Goal: Task Accomplishment & Management: Manage account settings

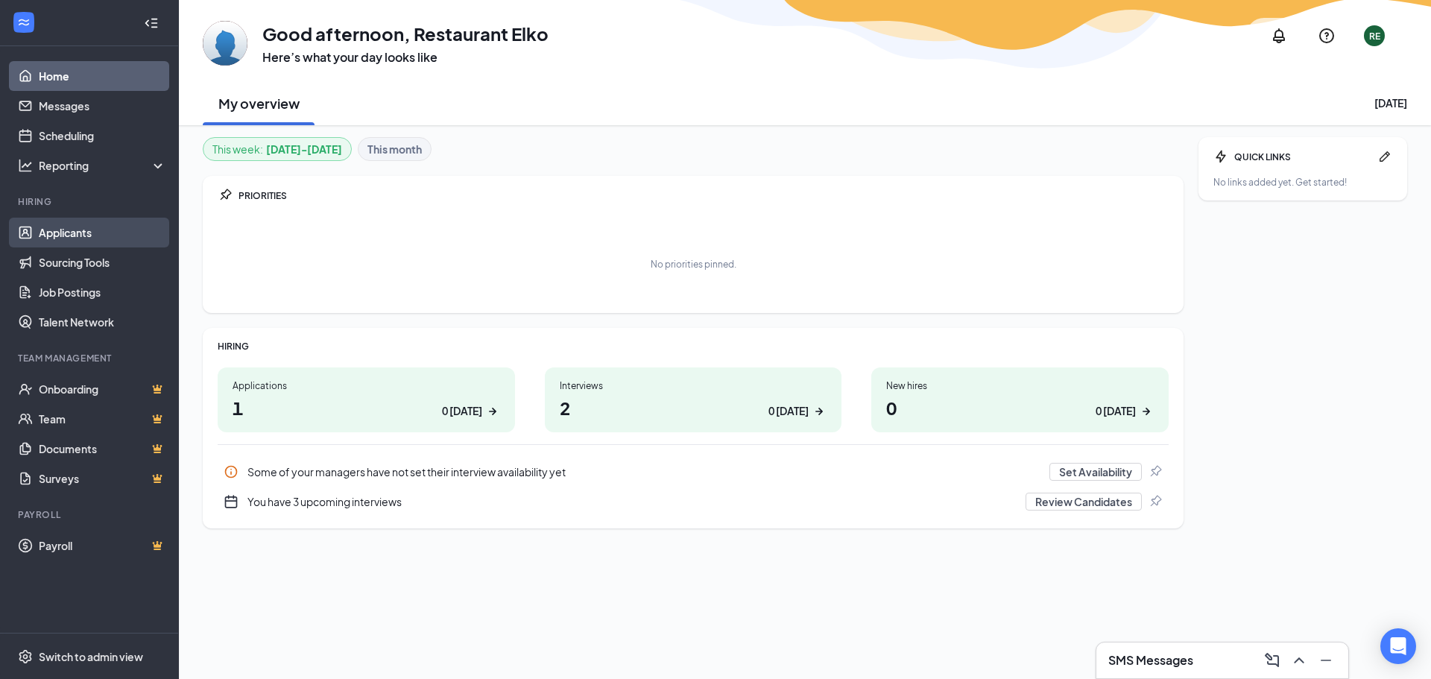
click at [80, 224] on link "Applicants" at bounding box center [102, 233] width 127 height 30
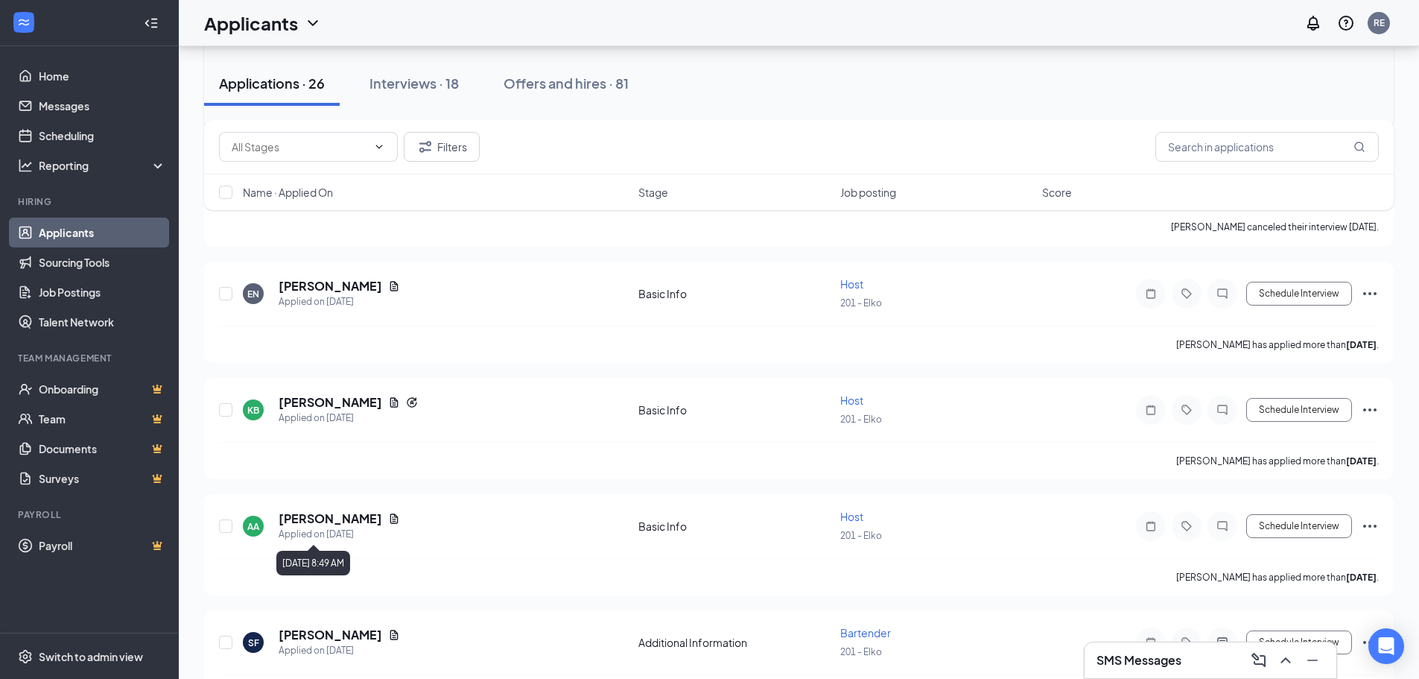
scroll to position [844, 0]
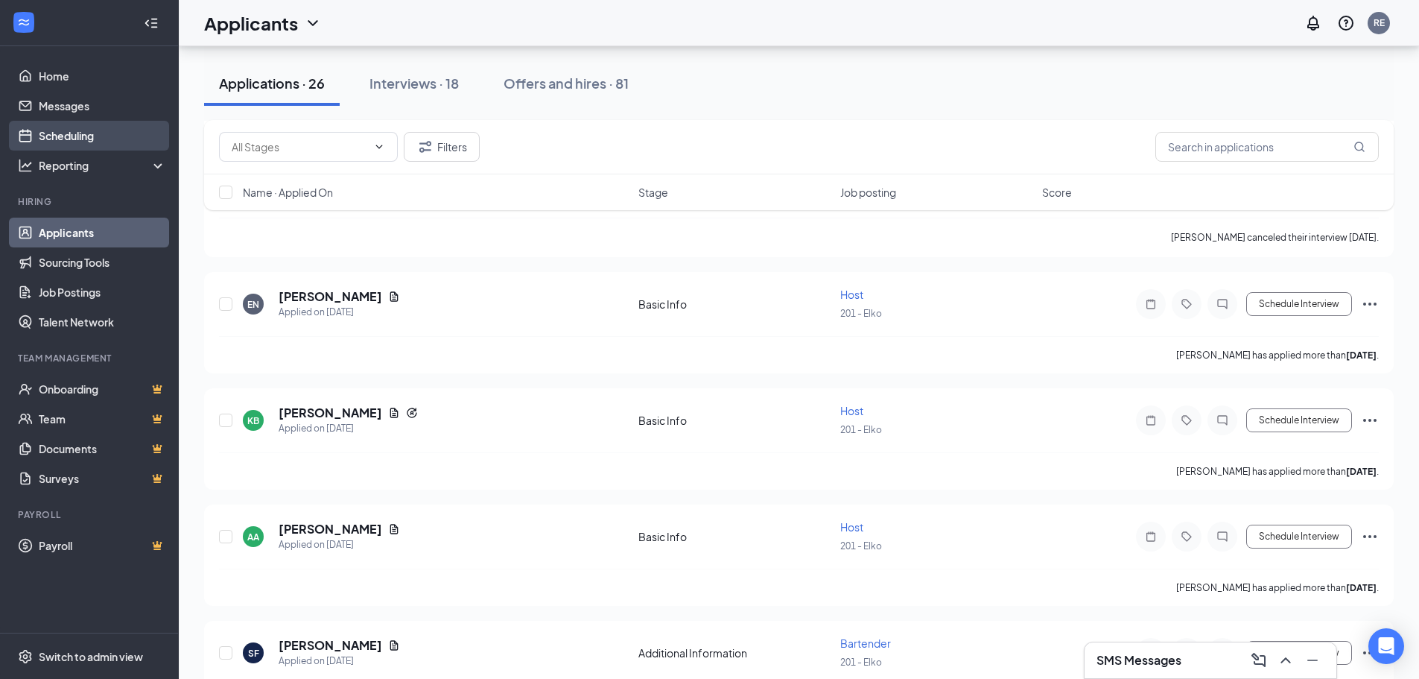
click at [66, 139] on link "Scheduling" at bounding box center [102, 136] width 127 height 30
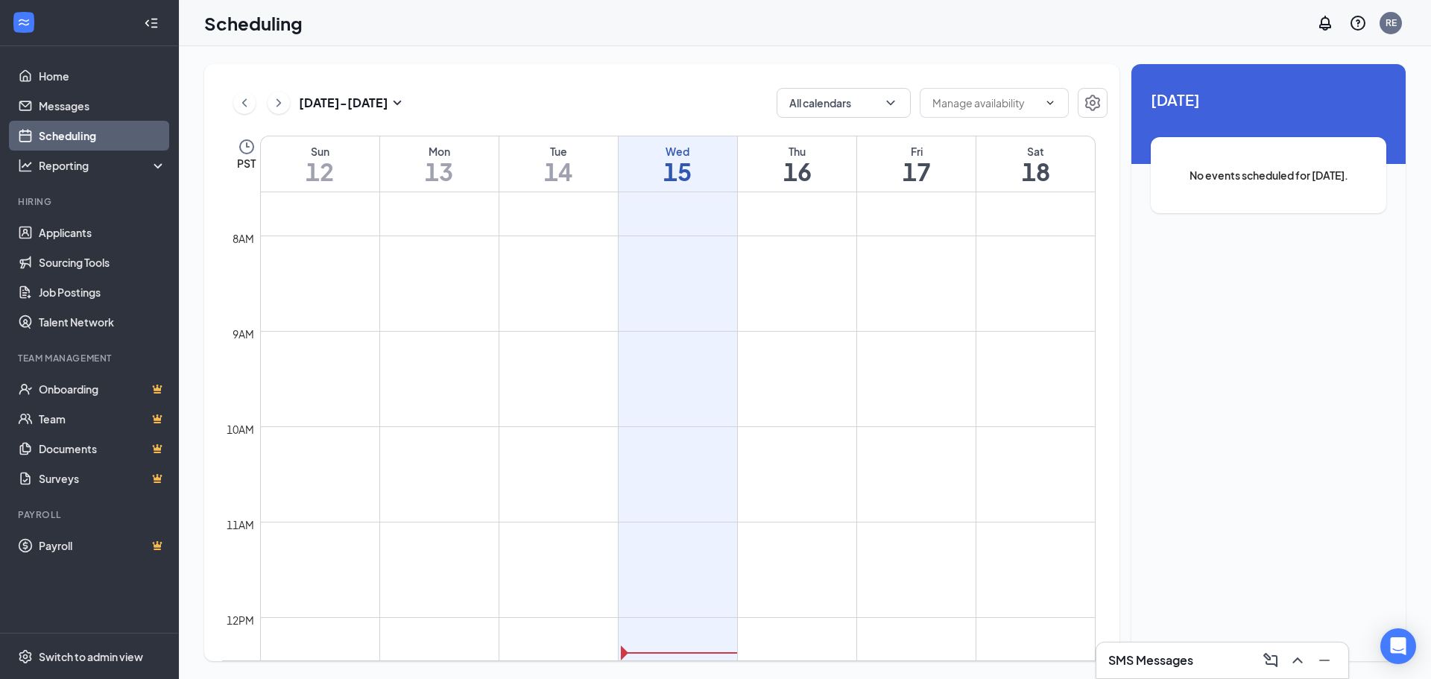
scroll to position [708, 0]
click at [244, 103] on icon "ChevronLeft" at bounding box center [244, 103] width 15 height 18
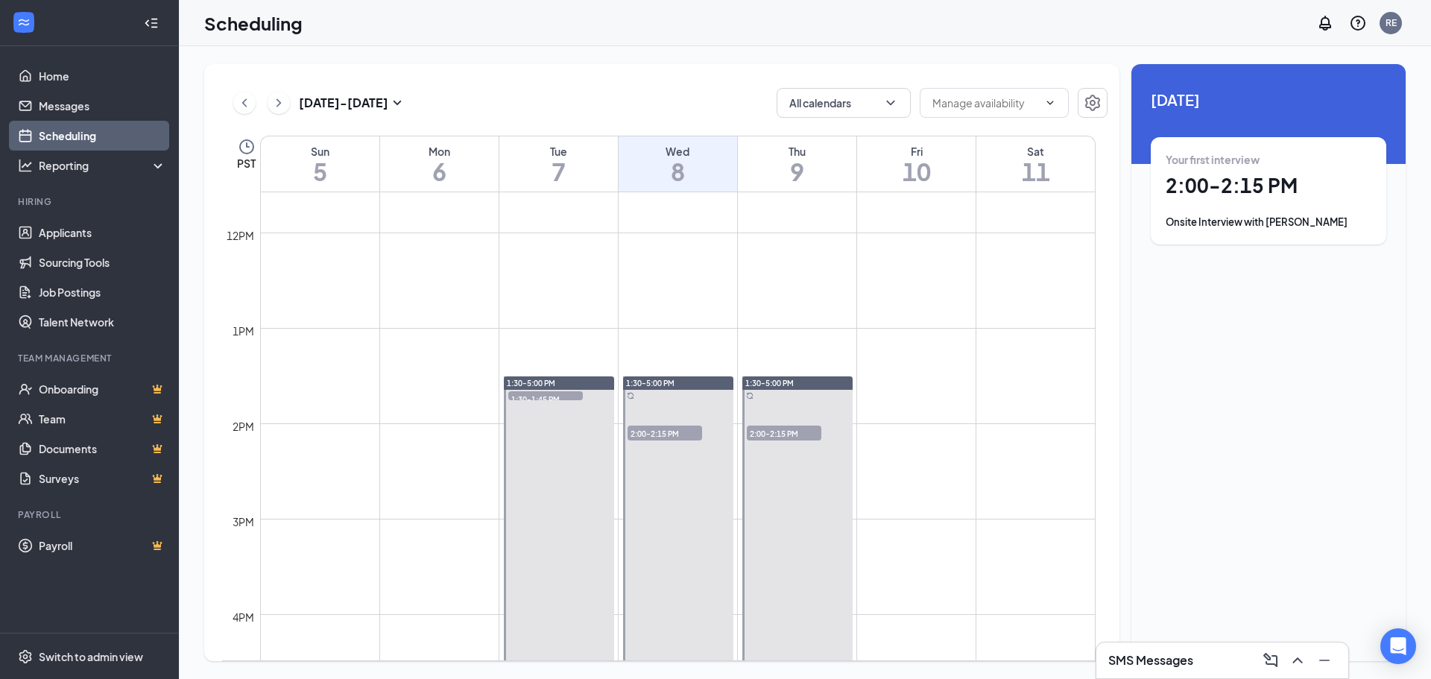
scroll to position [1105, 0]
click at [548, 394] on span "1:30-1:45 PM" at bounding box center [545, 397] width 75 height 15
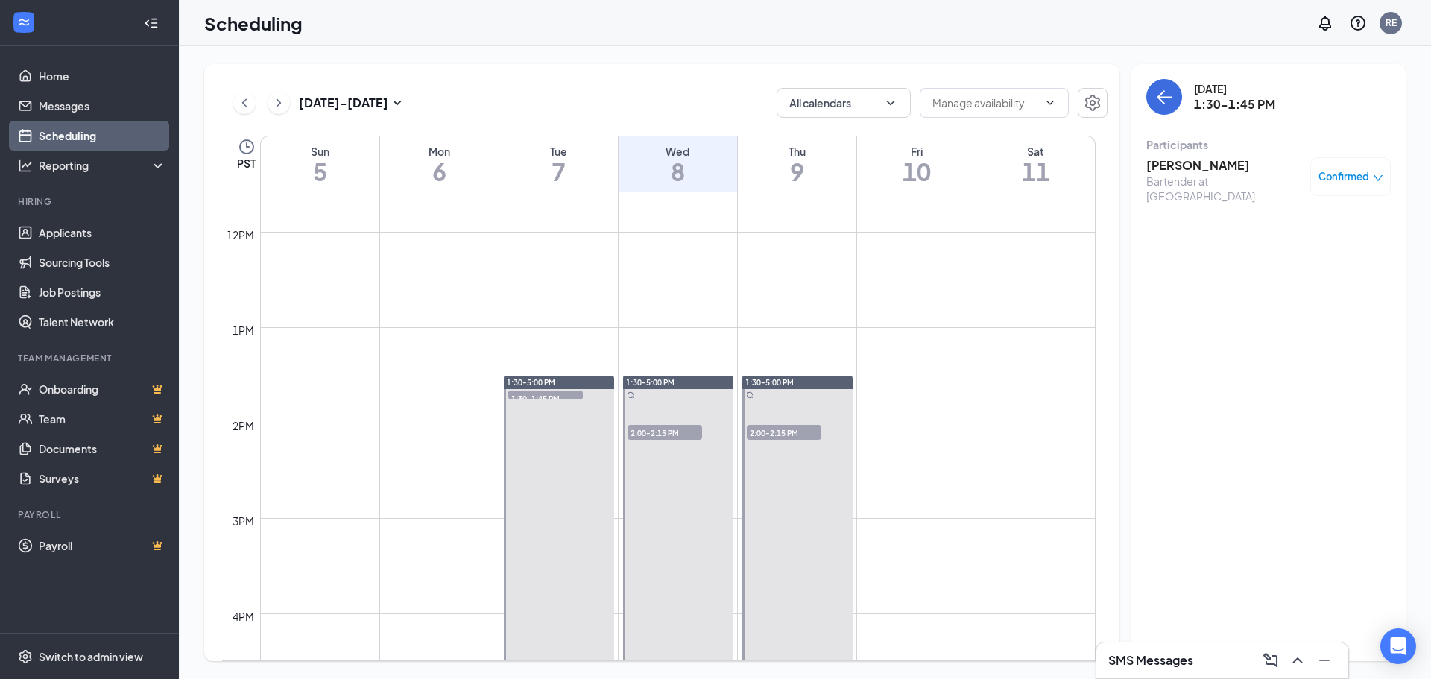
click at [1181, 167] on h3 "[PERSON_NAME]" at bounding box center [1224, 165] width 156 height 16
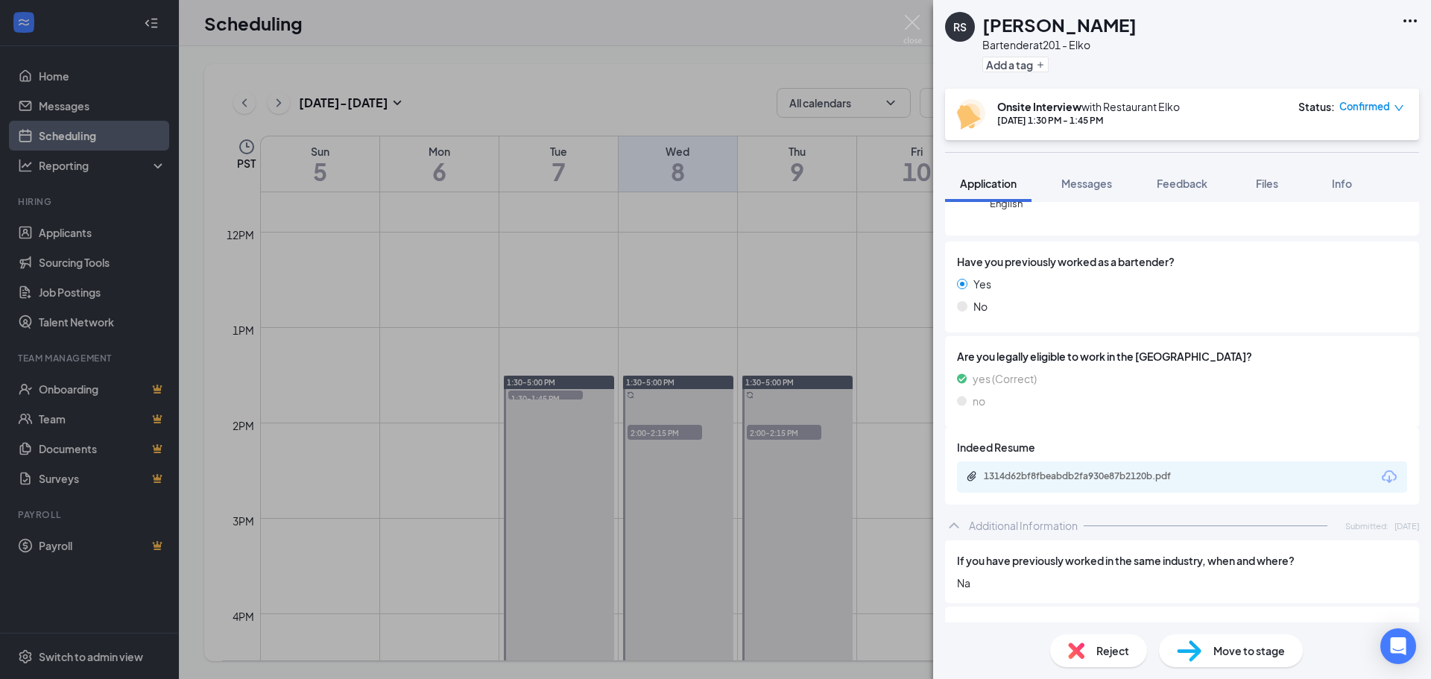
scroll to position [224, 0]
click at [1021, 472] on div "1314d62bf8fbeabdb2fa930e87b2120b.pdf" at bounding box center [1087, 474] width 209 height 12
click at [773, 431] on div "RS [PERSON_NAME] Bartender at 201 - Elko Add a tag Onsite Interview with Restau…" at bounding box center [715, 339] width 1431 height 679
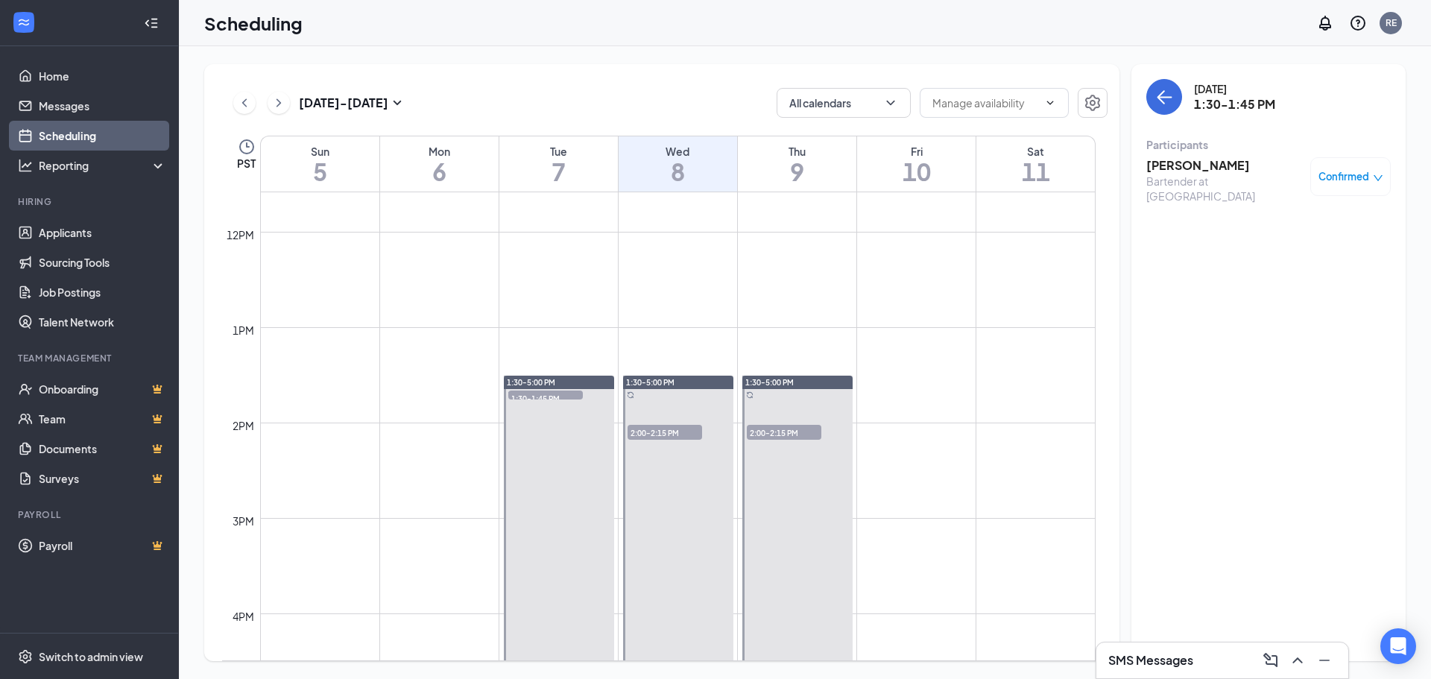
click at [1225, 165] on h3 "[PERSON_NAME]" at bounding box center [1224, 165] width 156 height 16
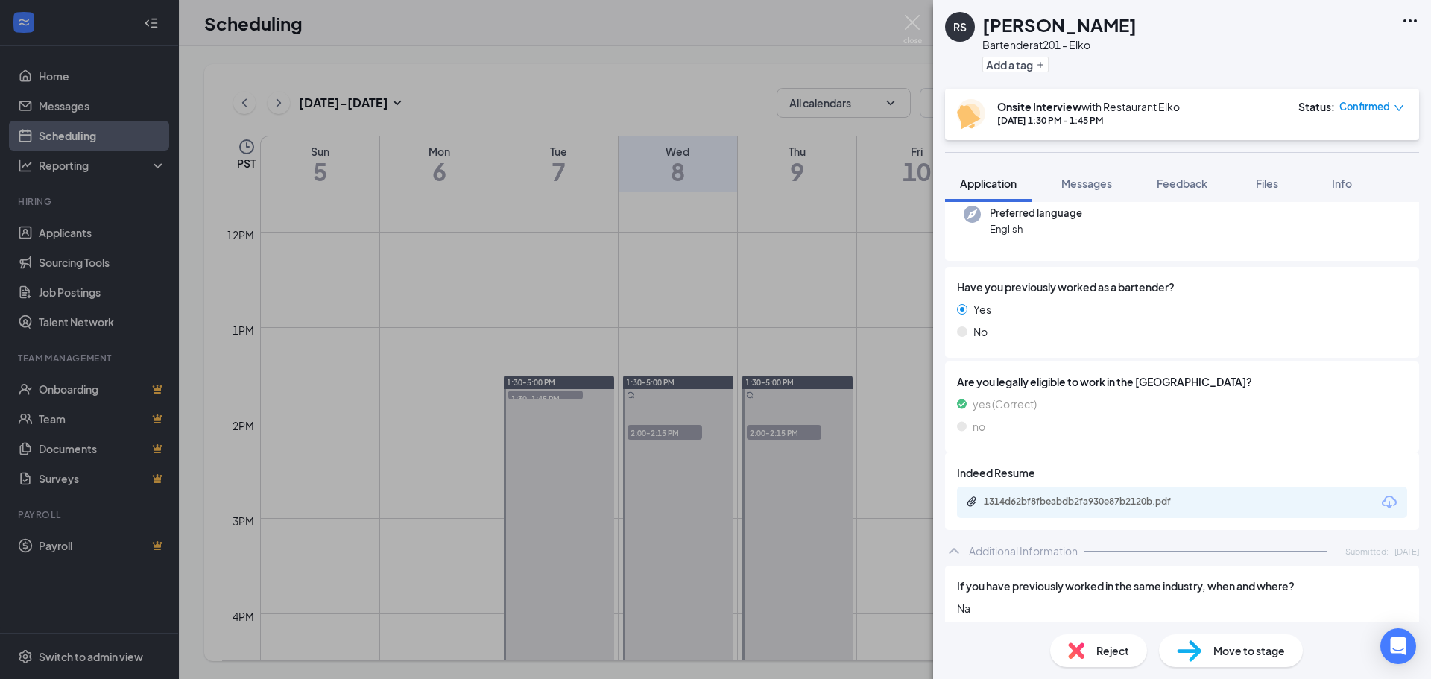
scroll to position [199, 0]
click at [1025, 497] on div "1314d62bf8fbeabdb2fa930e87b2120b.pdf" at bounding box center [1087, 498] width 209 height 12
click at [246, 101] on div "RS [PERSON_NAME] Bartender at 201 - Elko Add a tag Onsite Interview with Restau…" at bounding box center [715, 339] width 1431 height 679
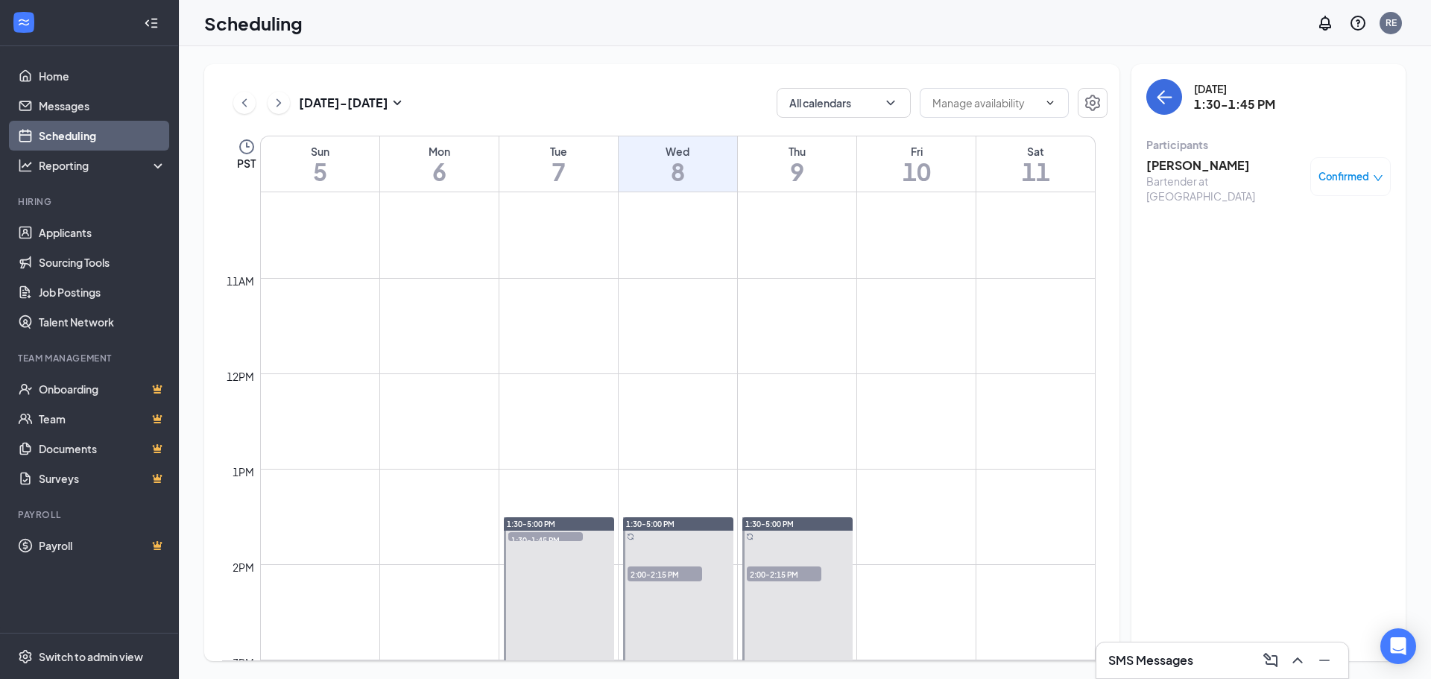
scroll to position [931, 0]
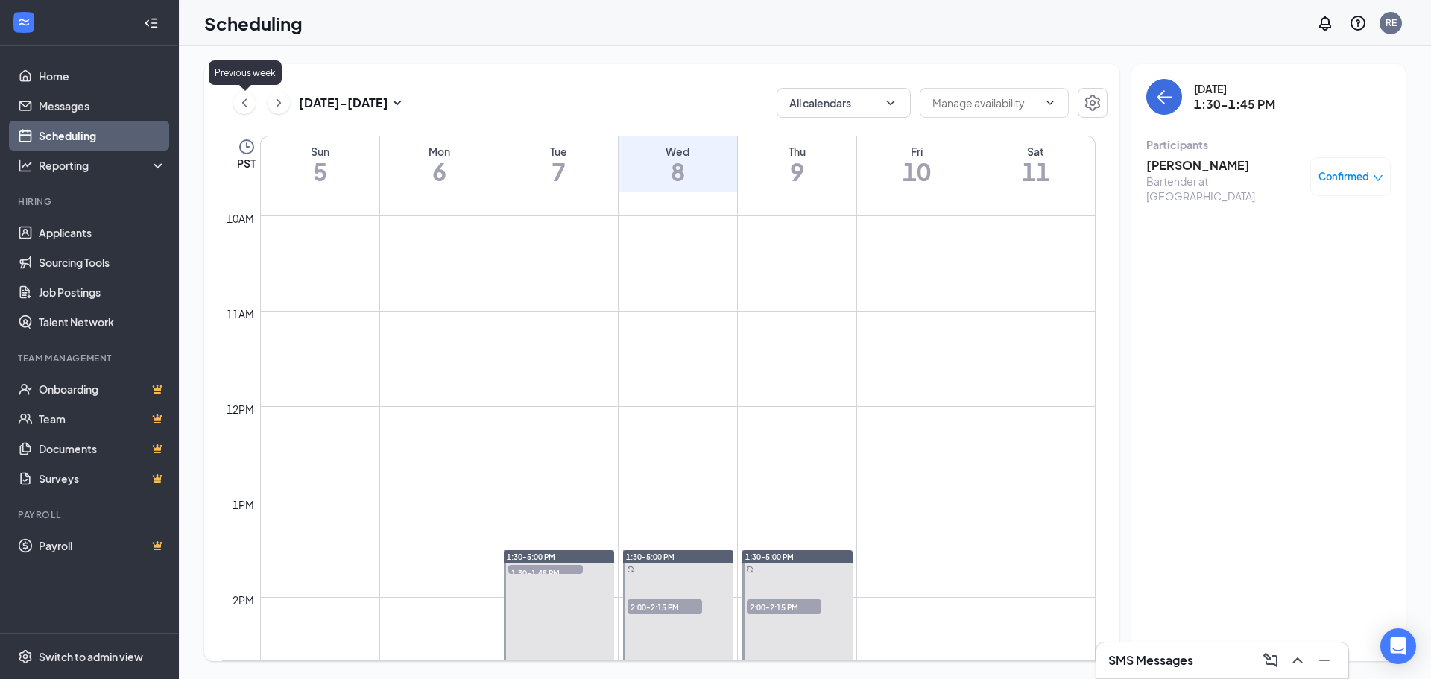
click at [244, 104] on icon "ChevronLeft" at bounding box center [244, 103] width 15 height 18
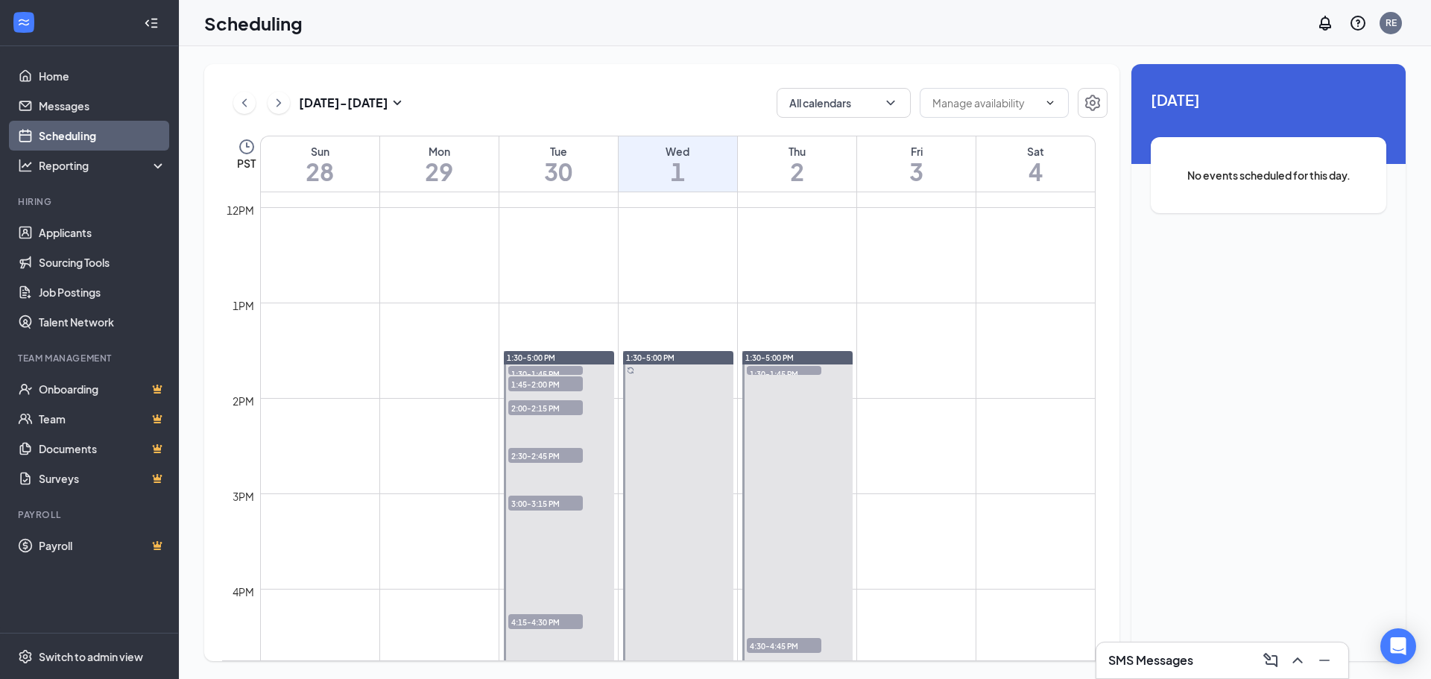
scroll to position [1130, 0]
click at [534, 378] on span "1:45-2:00 PM" at bounding box center [545, 383] width 75 height 15
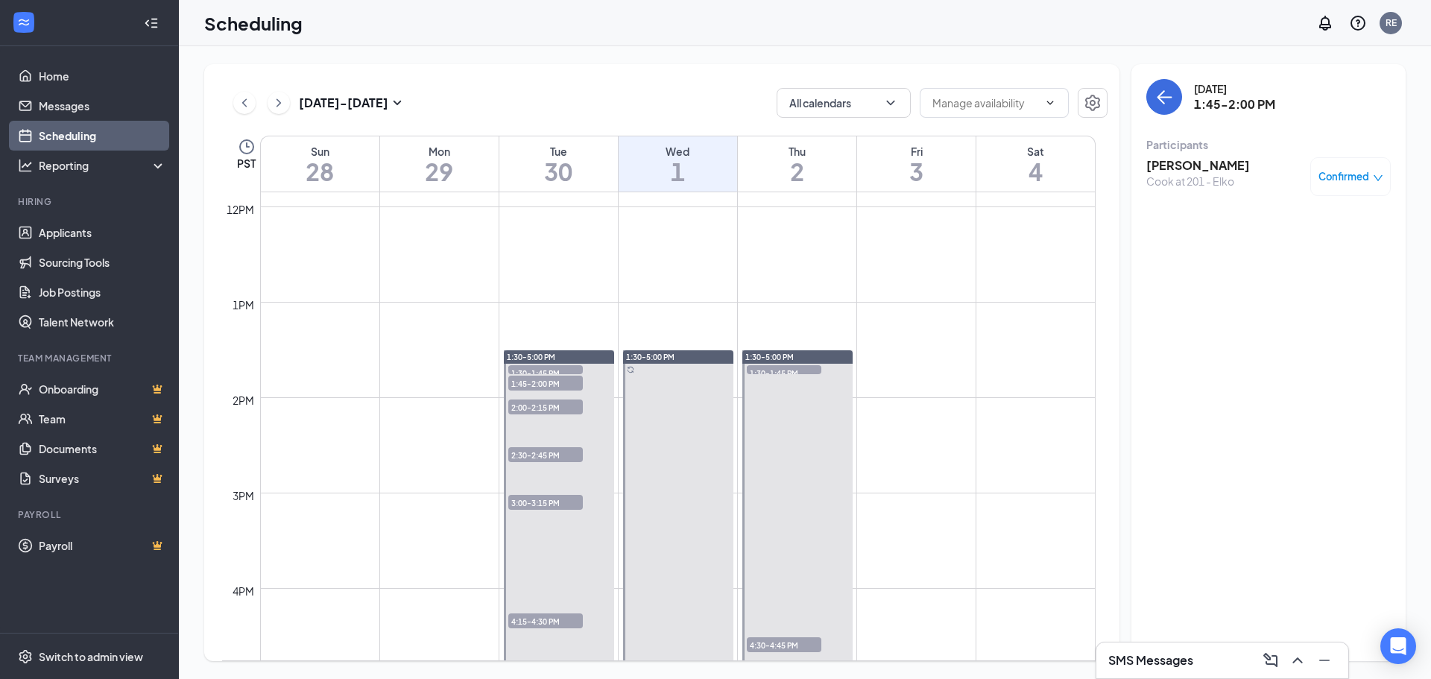
click at [555, 402] on span "2:00-2:15 PM" at bounding box center [545, 406] width 75 height 15
click at [541, 367] on span "1:30-1:45 PM" at bounding box center [545, 372] width 75 height 15
click at [516, 379] on span "1:45-2:00 PM" at bounding box center [545, 383] width 75 height 15
click at [521, 370] on span "1:30-1:45 PM" at bounding box center [545, 372] width 75 height 15
click at [560, 385] on span "1:45-2:00 PM" at bounding box center [545, 383] width 75 height 15
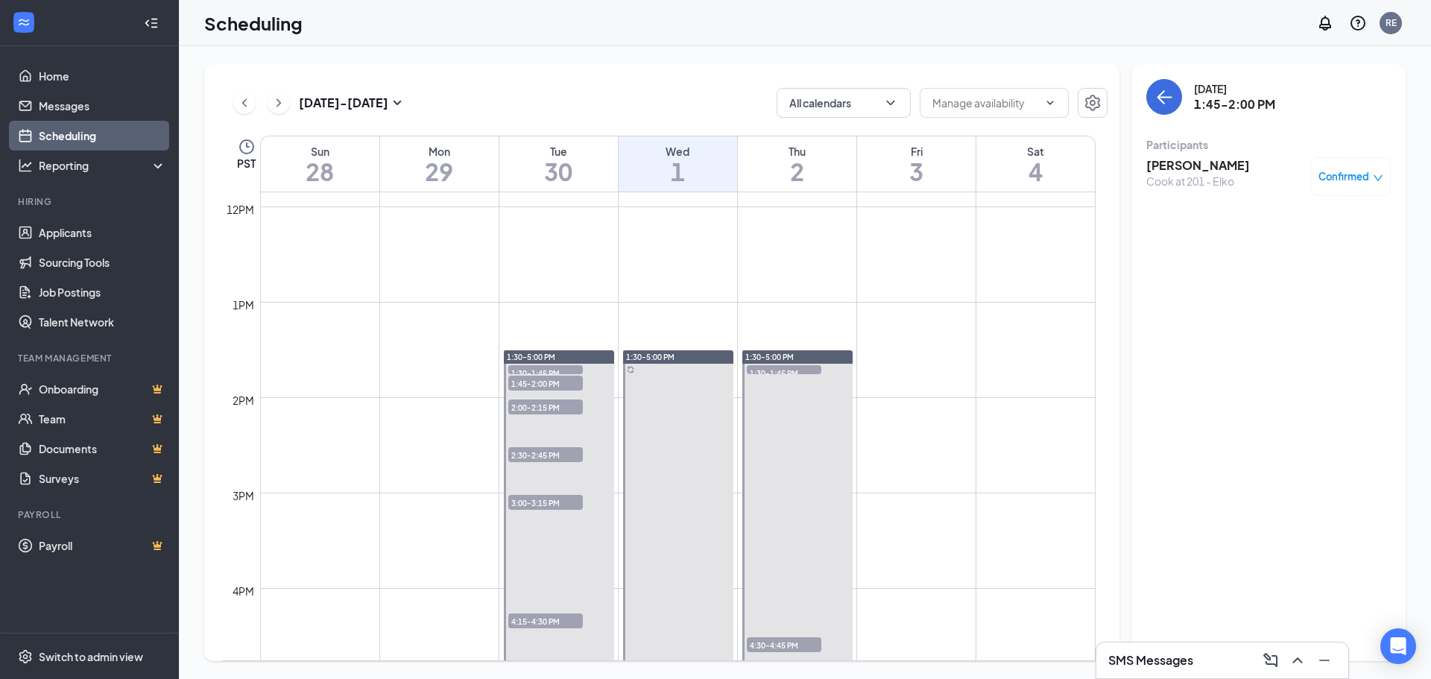
click at [534, 404] on span "2:00-2:15 PM" at bounding box center [545, 406] width 75 height 15
click at [1185, 162] on h3 "[PERSON_NAME]" at bounding box center [1224, 165] width 156 height 16
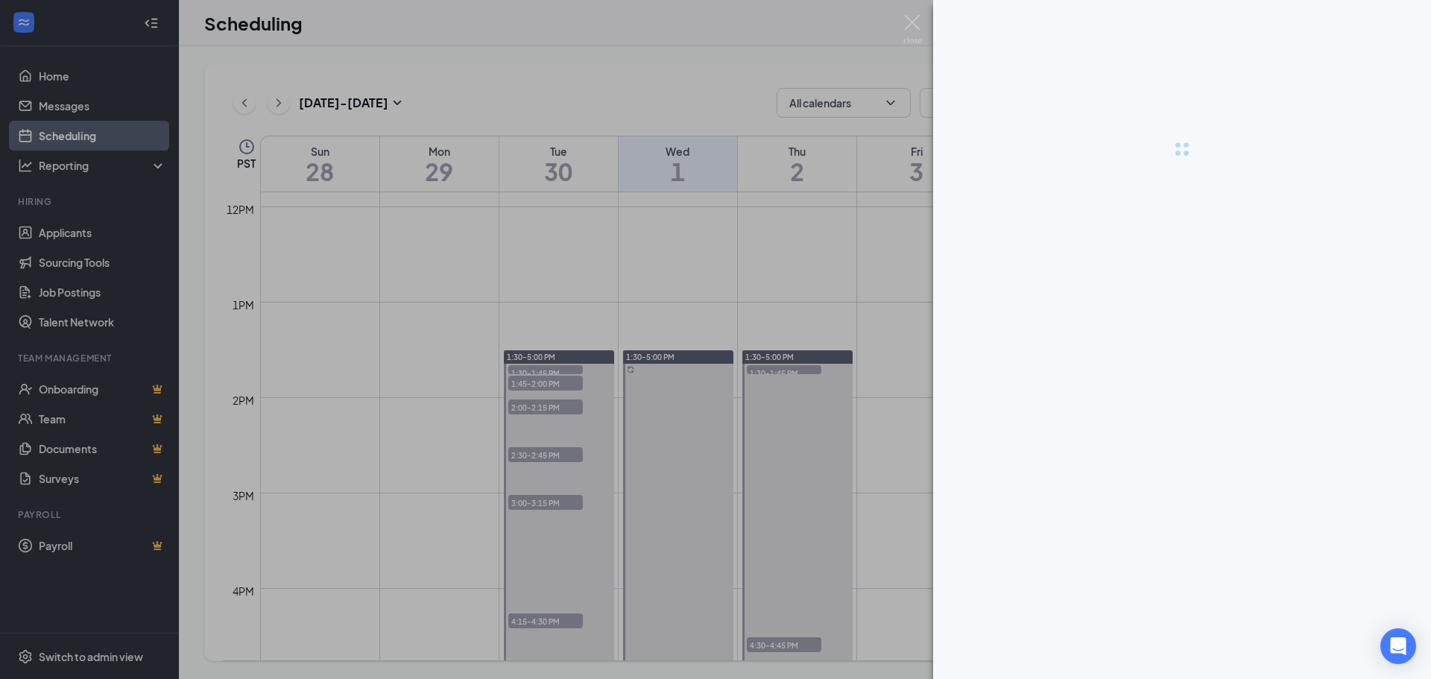
click at [1185, 162] on div at bounding box center [715, 339] width 1431 height 679
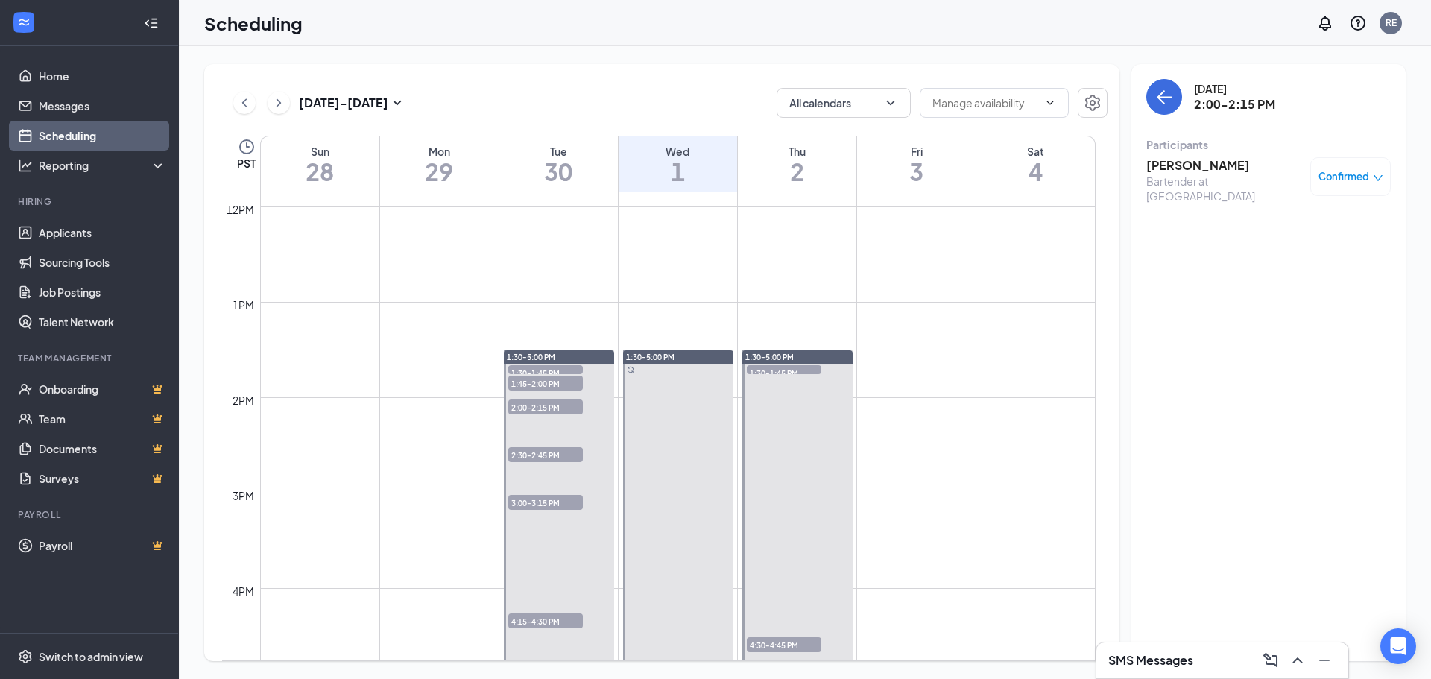
click at [1184, 166] on h3 "[PERSON_NAME]" at bounding box center [1224, 165] width 156 height 16
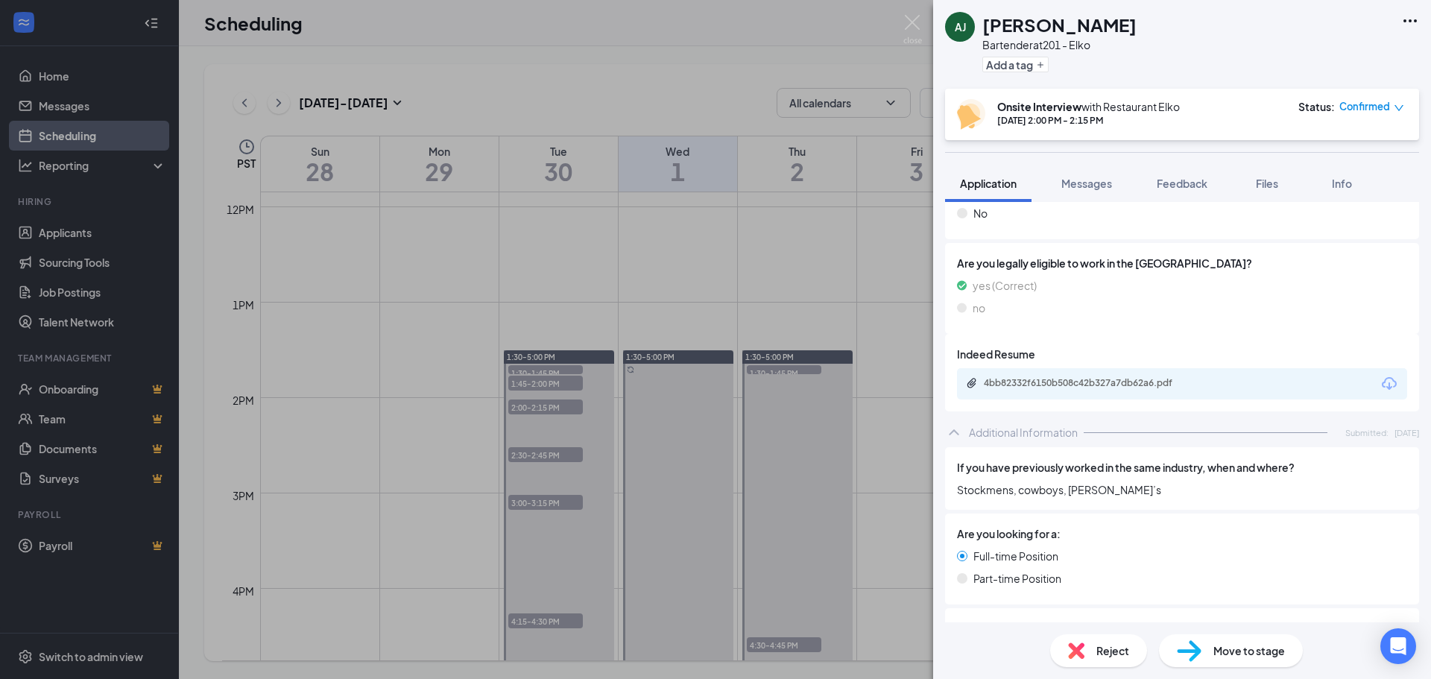
scroll to position [273, 0]
click at [1011, 387] on div "4bb82332f6150b508c42b327a7db62a6.pdf" at bounding box center [1087, 382] width 209 height 12
click at [545, 453] on div "[PERSON_NAME] [PERSON_NAME] Bartender at 201 - Elko Add a tag Onsite Interview …" at bounding box center [715, 339] width 1431 height 679
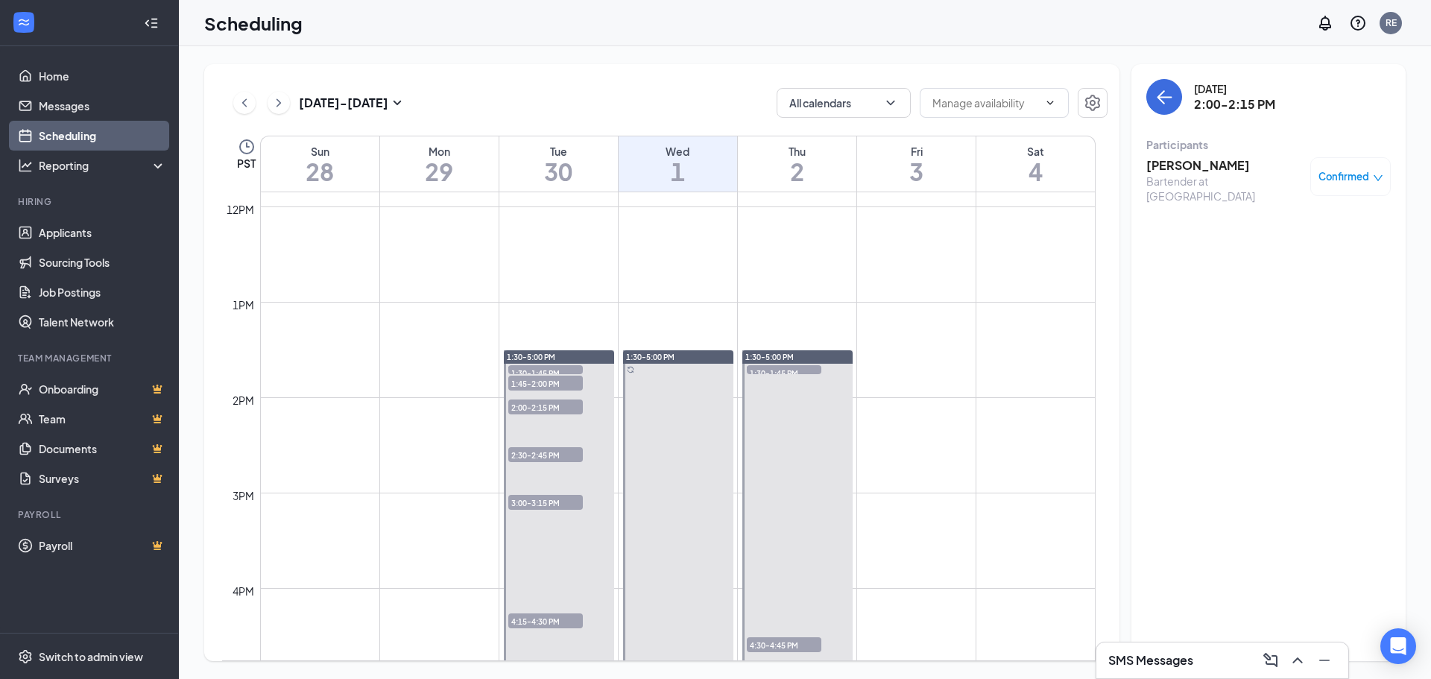
click at [538, 506] on span "3:00-3:15 PM" at bounding box center [545, 502] width 75 height 15
click at [1209, 163] on h3 "[PERSON_NAME]" at bounding box center [1224, 165] width 156 height 16
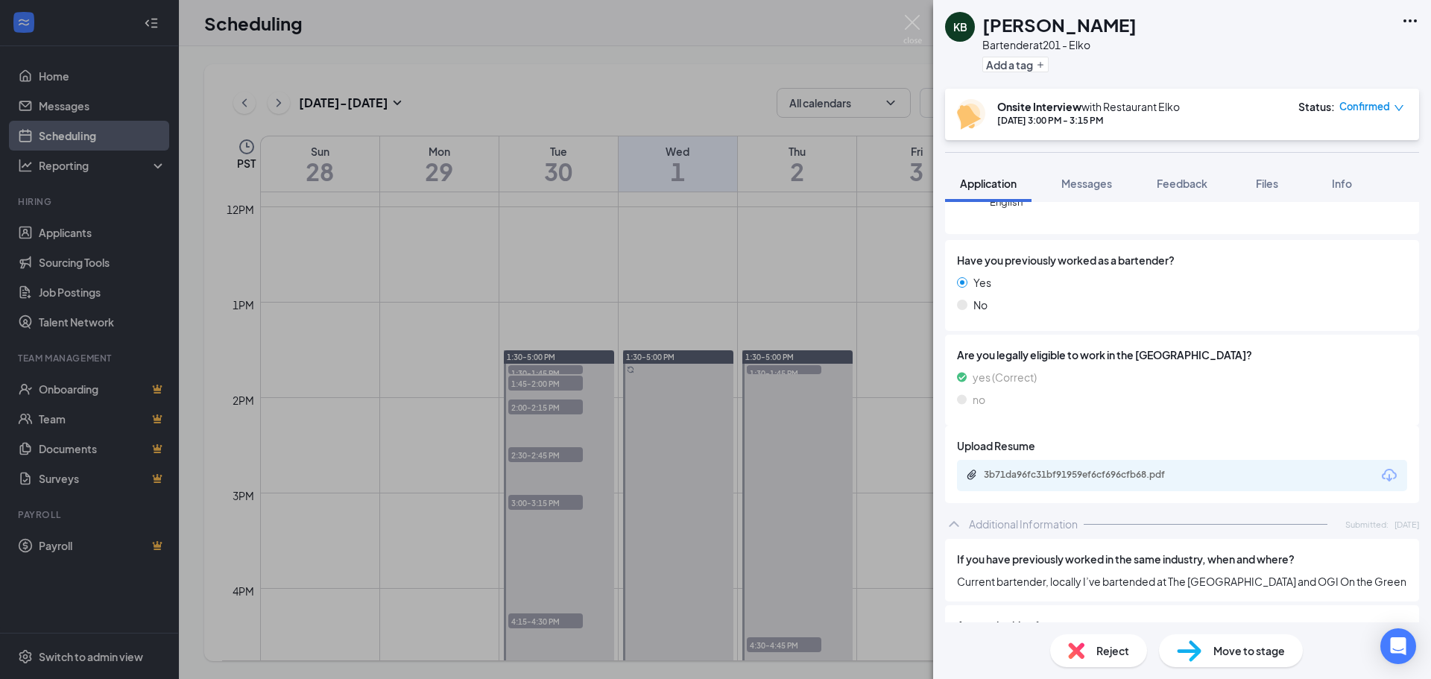
scroll to position [169, 0]
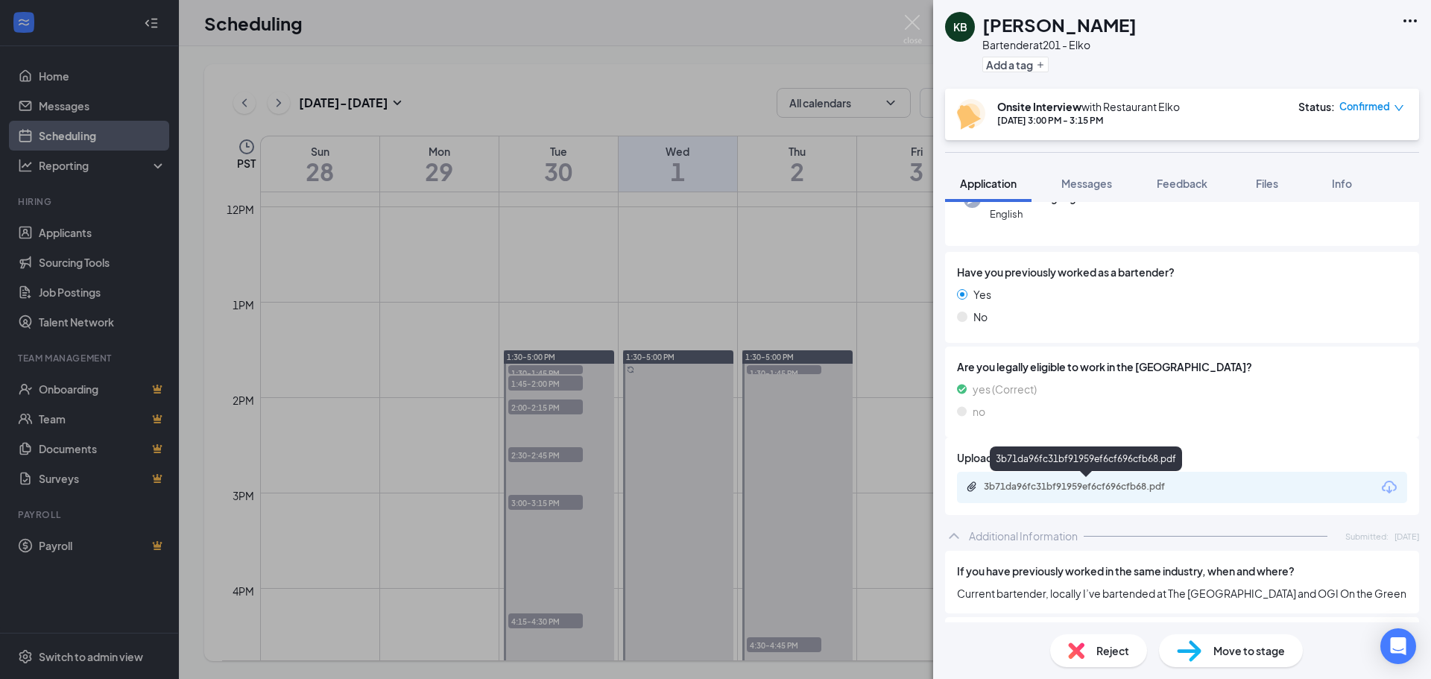
click at [1054, 486] on div "3b71da96fc31bf91959ef6cf696cfb68.pdf" at bounding box center [1087, 487] width 209 height 12
click at [519, 623] on div "KB [PERSON_NAME] Bartender at 201 - Elko Add a tag Onsite Interview with Restau…" at bounding box center [715, 339] width 1431 height 679
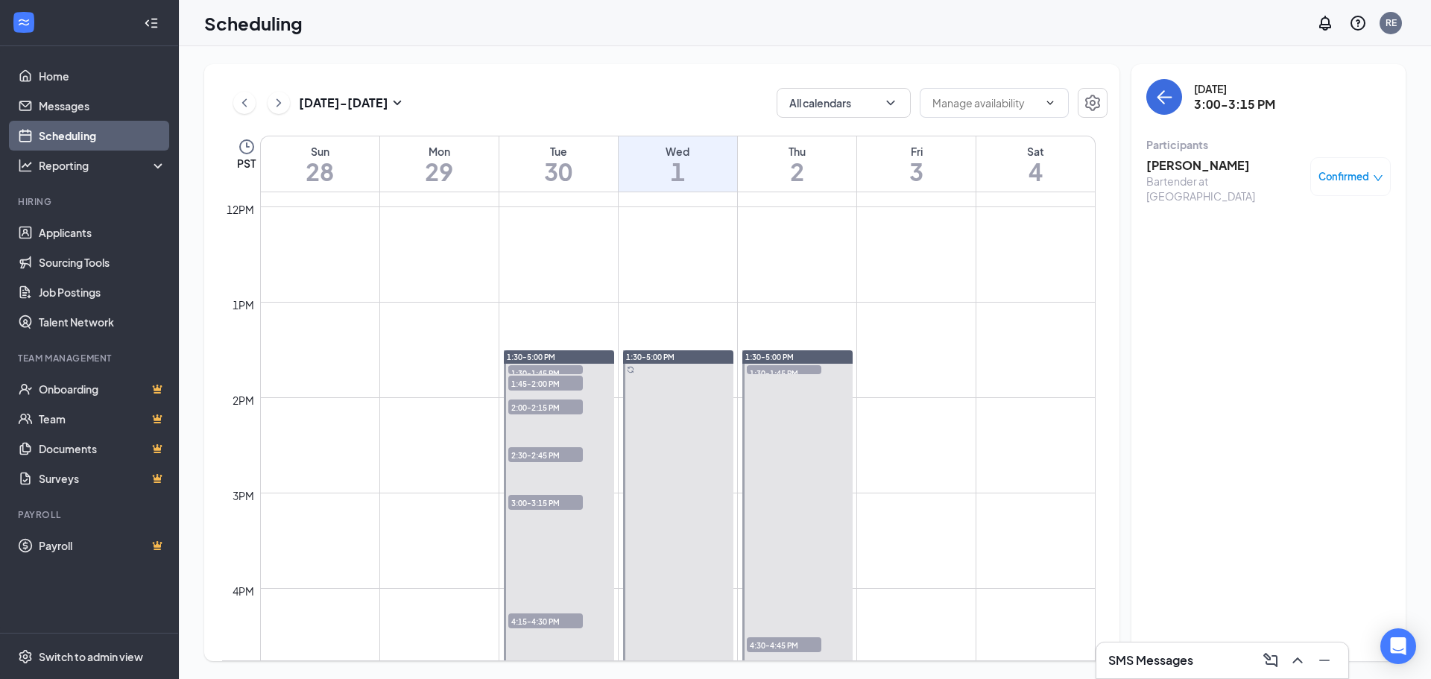
click at [520, 623] on span "4:15-4:30 PM" at bounding box center [545, 620] width 75 height 15
click at [1197, 162] on h3 "[PERSON_NAME]" at bounding box center [1224, 165] width 156 height 16
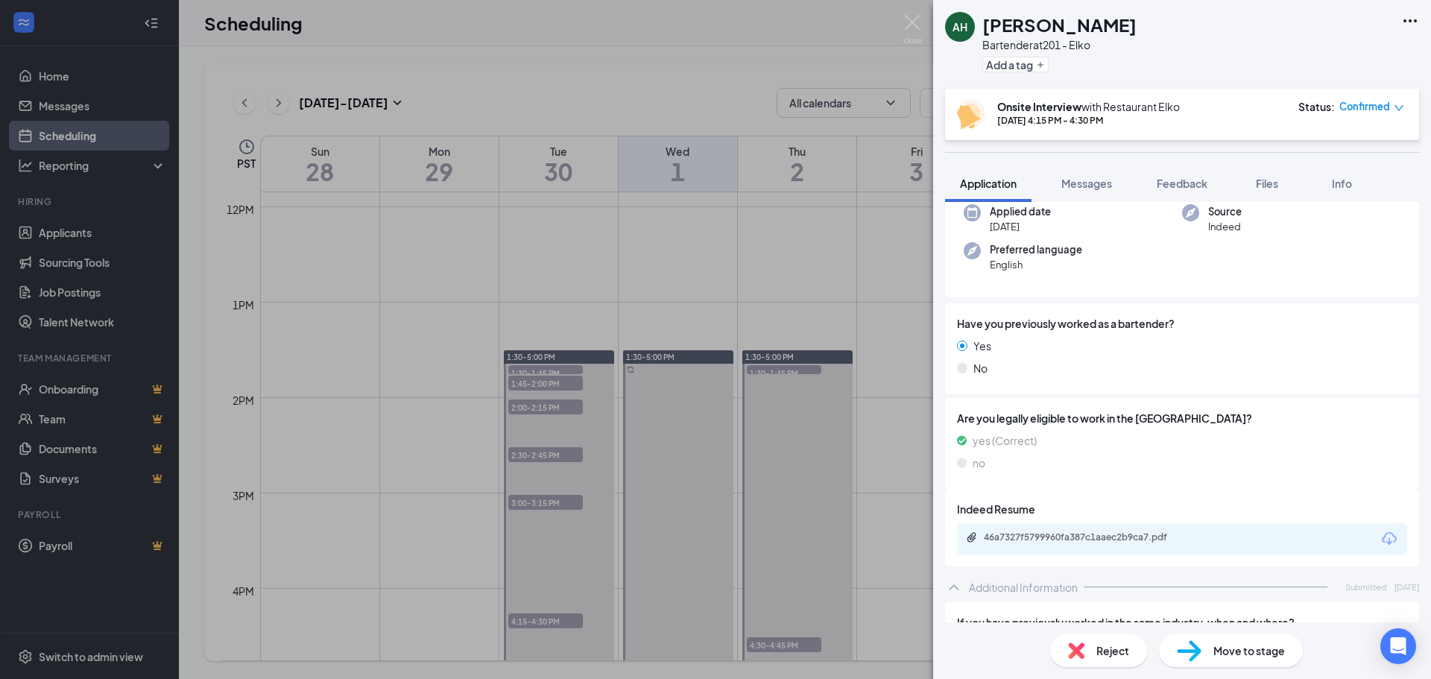
scroll to position [149, 0]
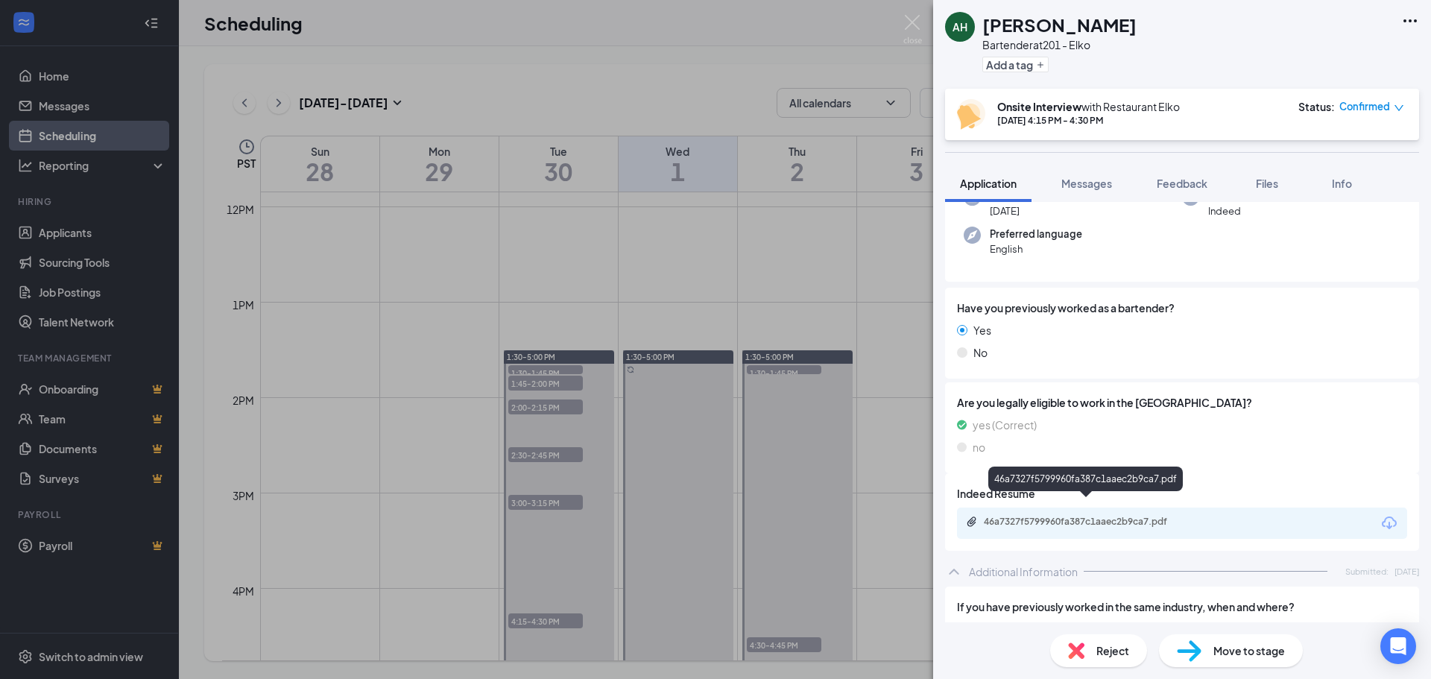
click at [971, 516] on icon "Paperclip" at bounding box center [971, 521] width 9 height 10
click at [738, 256] on div "AH [PERSON_NAME] Bartender at 201 - Elko Add a tag Onsite Interview with Restau…" at bounding box center [715, 339] width 1431 height 679
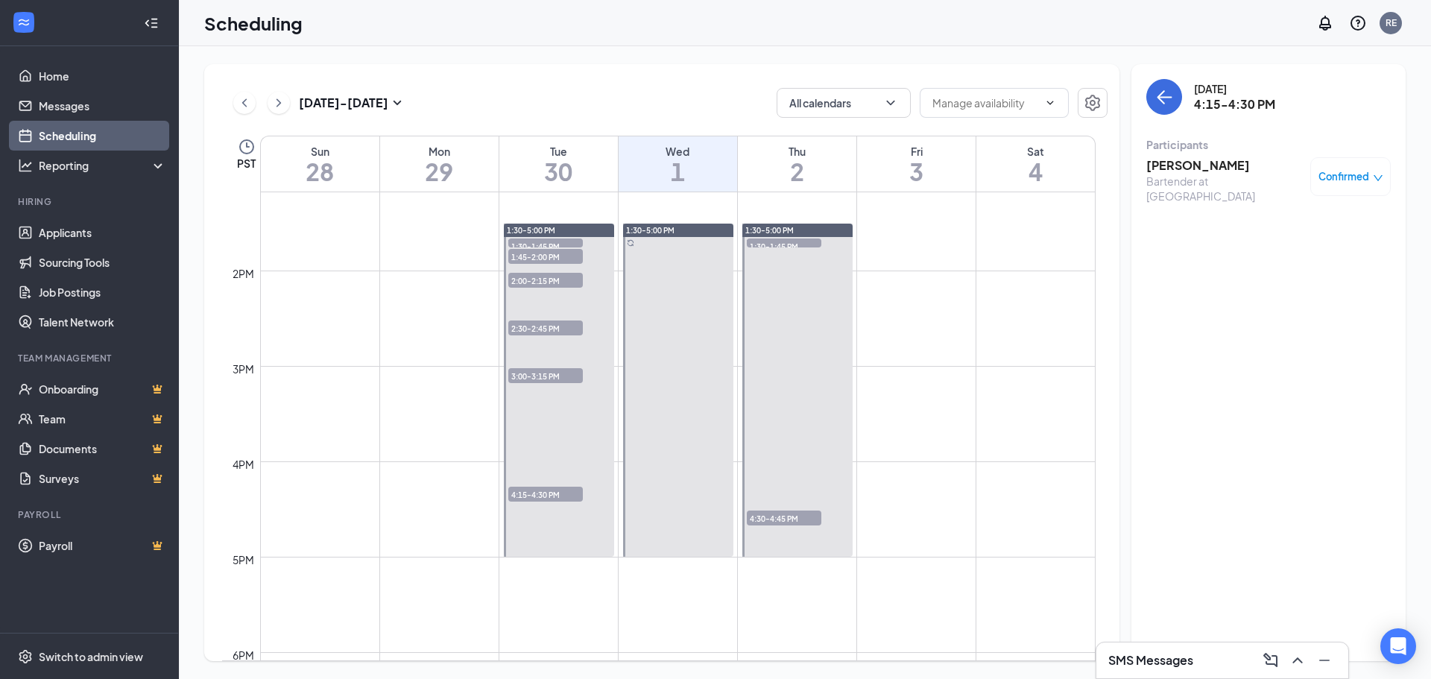
scroll to position [1229, 0]
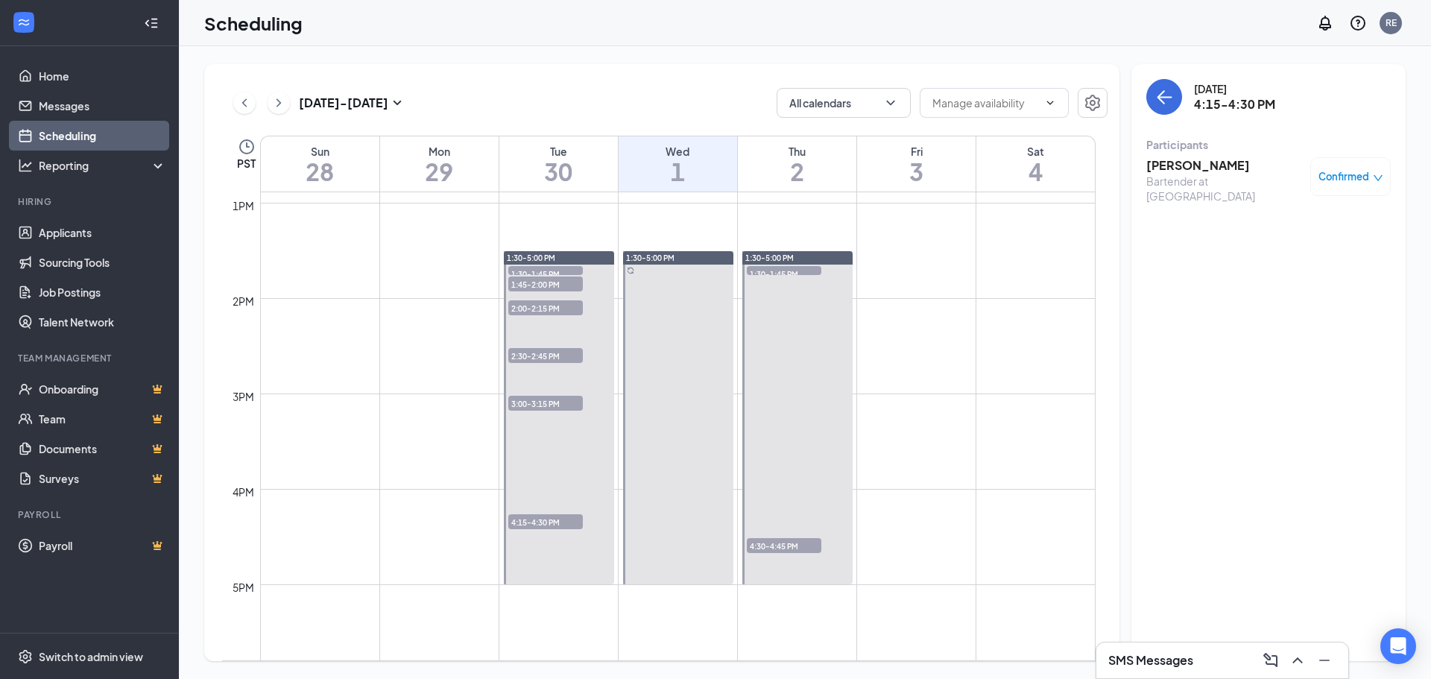
click at [796, 271] on span "1:30-1:45 PM" at bounding box center [784, 273] width 75 height 15
click at [1210, 165] on h3 "[PERSON_NAME]" at bounding box center [1224, 165] width 156 height 16
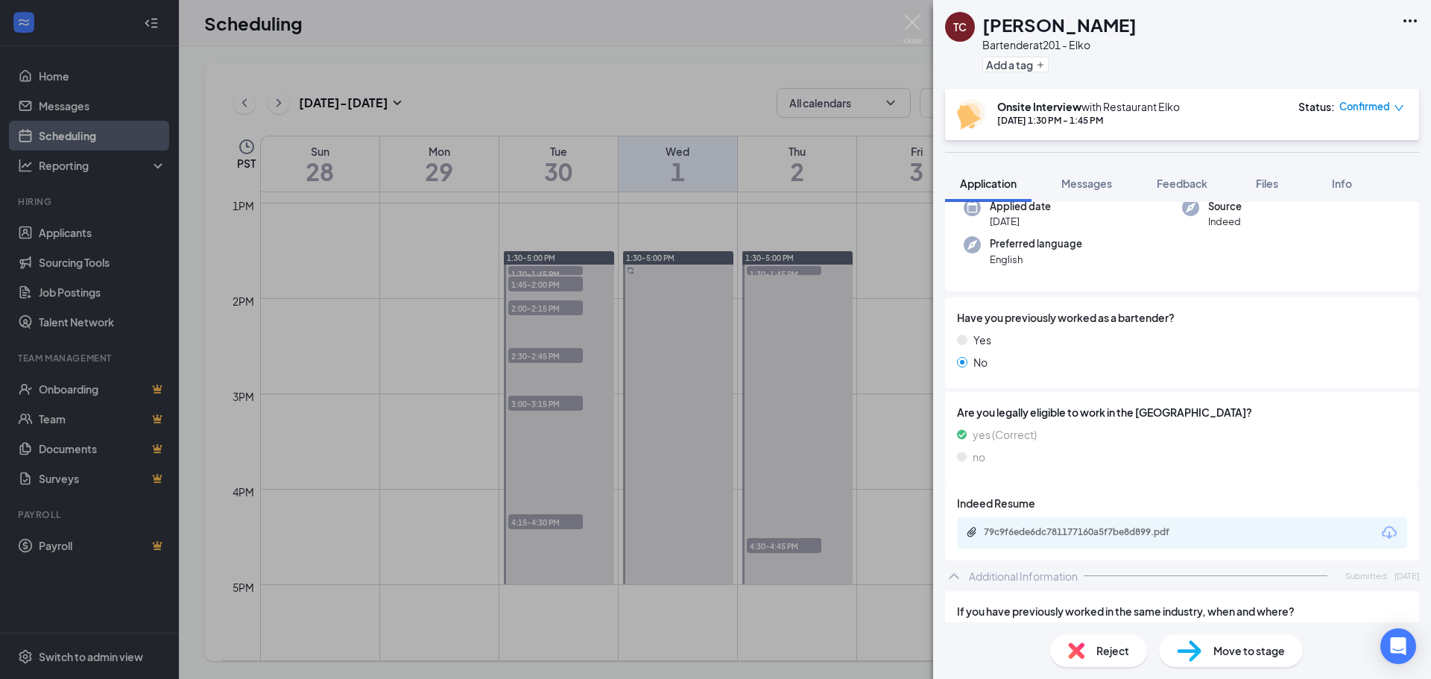
scroll to position [124, 0]
click at [995, 535] on div "79c9f6ede6dc781177160a5f7be8d899.pdf" at bounding box center [1087, 531] width 209 height 12
click at [862, 205] on div "TC [PERSON_NAME] Bartender at 201 - Elko Add a tag Onsite Interview with Restau…" at bounding box center [715, 339] width 1431 height 679
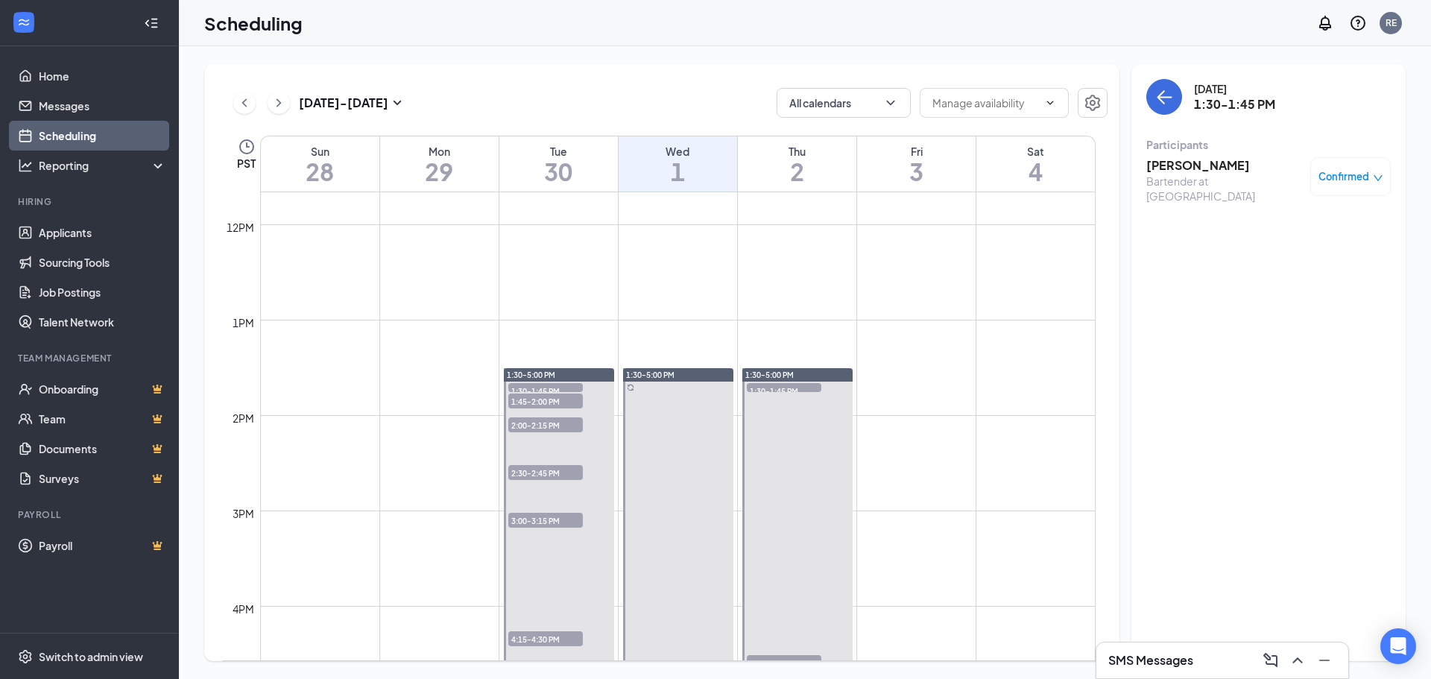
scroll to position [1105, 0]
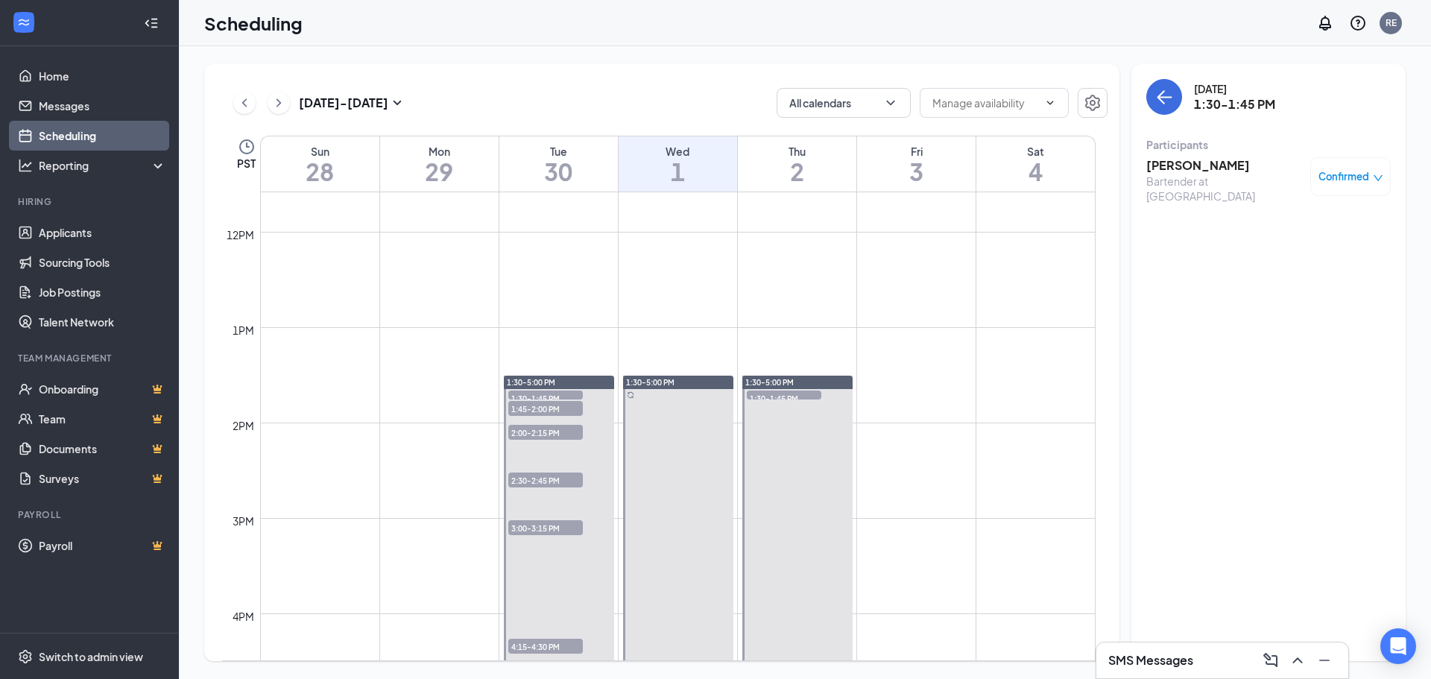
click at [560, 393] on span "1:30-1:45 PM" at bounding box center [545, 397] width 75 height 15
click at [545, 376] on div "1:30-5:00 PM" at bounding box center [559, 382] width 110 height 13
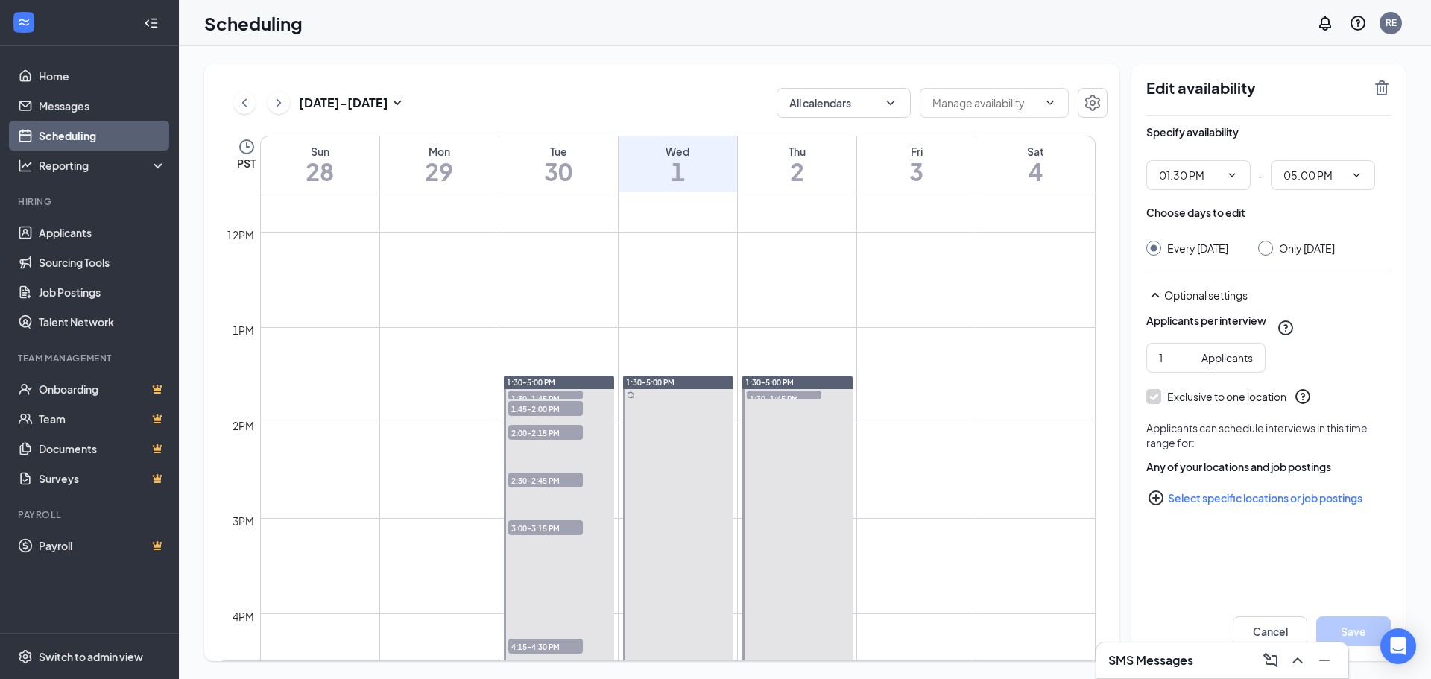
click at [536, 403] on span "1:45-2:00 PM" at bounding box center [545, 408] width 75 height 15
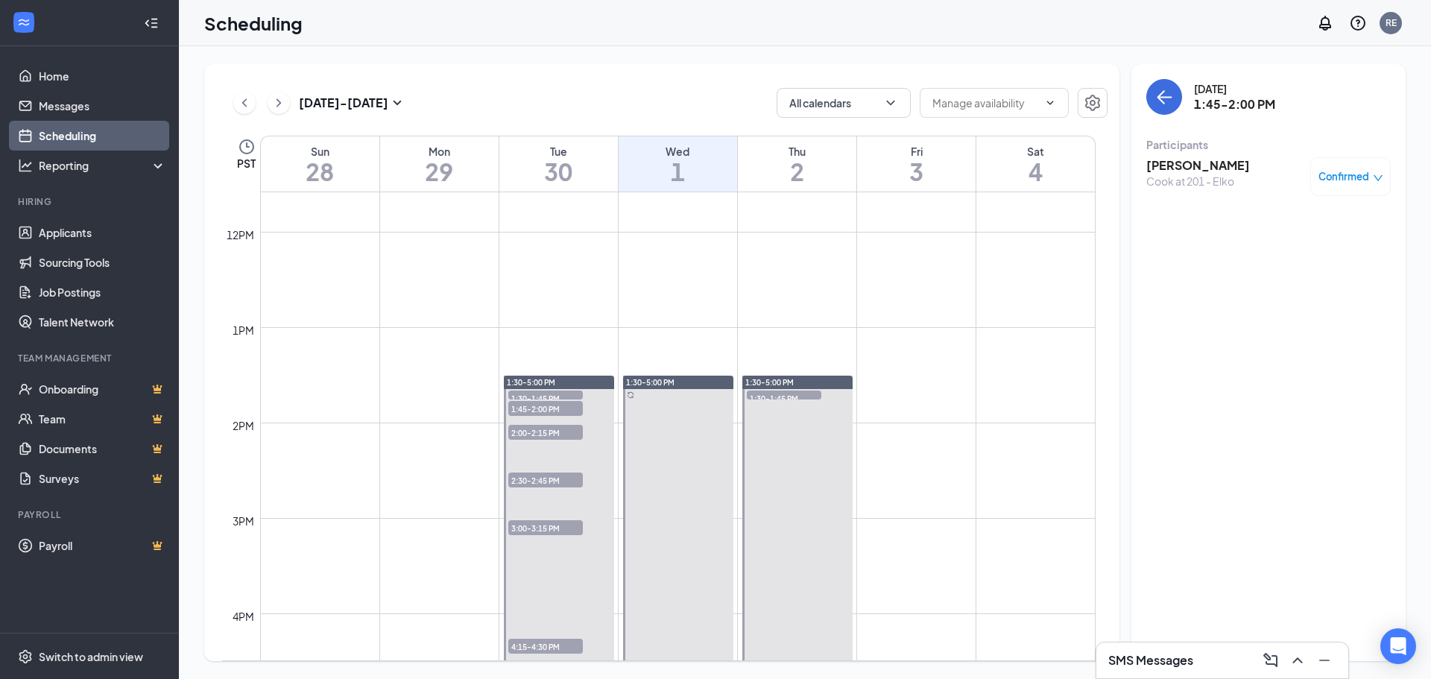
click at [551, 428] on span "2:00-2:15 PM" at bounding box center [545, 432] width 75 height 15
click at [1191, 170] on h3 "[PERSON_NAME]" at bounding box center [1224, 165] width 156 height 16
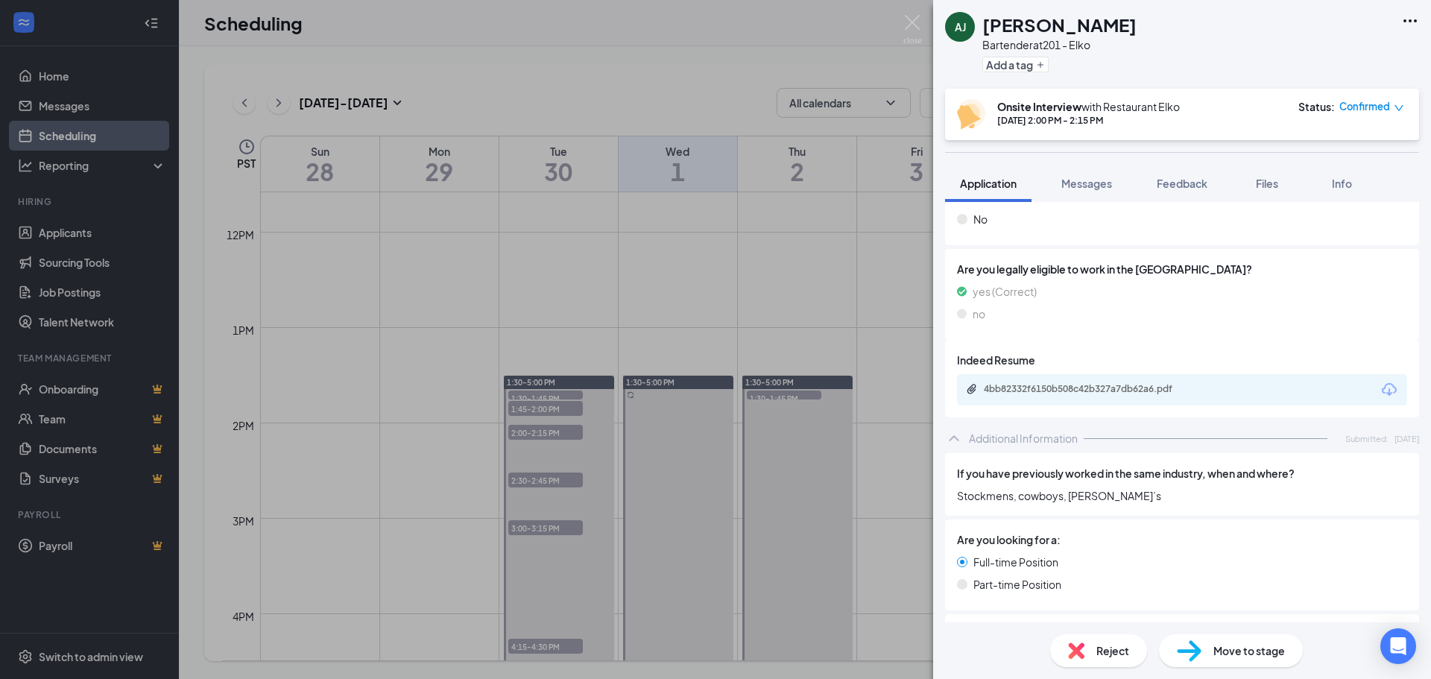
scroll to position [273, 0]
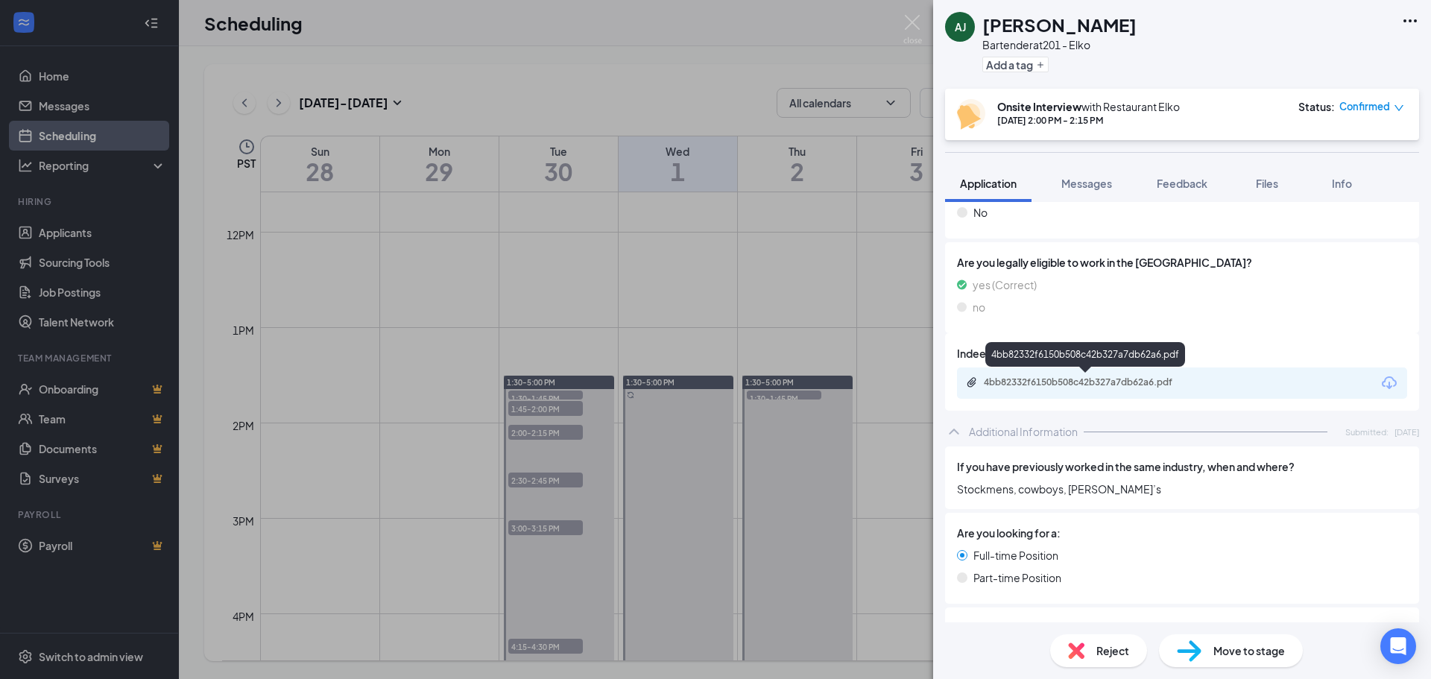
click at [1013, 385] on div "4bb82332f6150b508c42b327a7db62a6.pdf" at bounding box center [1087, 382] width 209 height 12
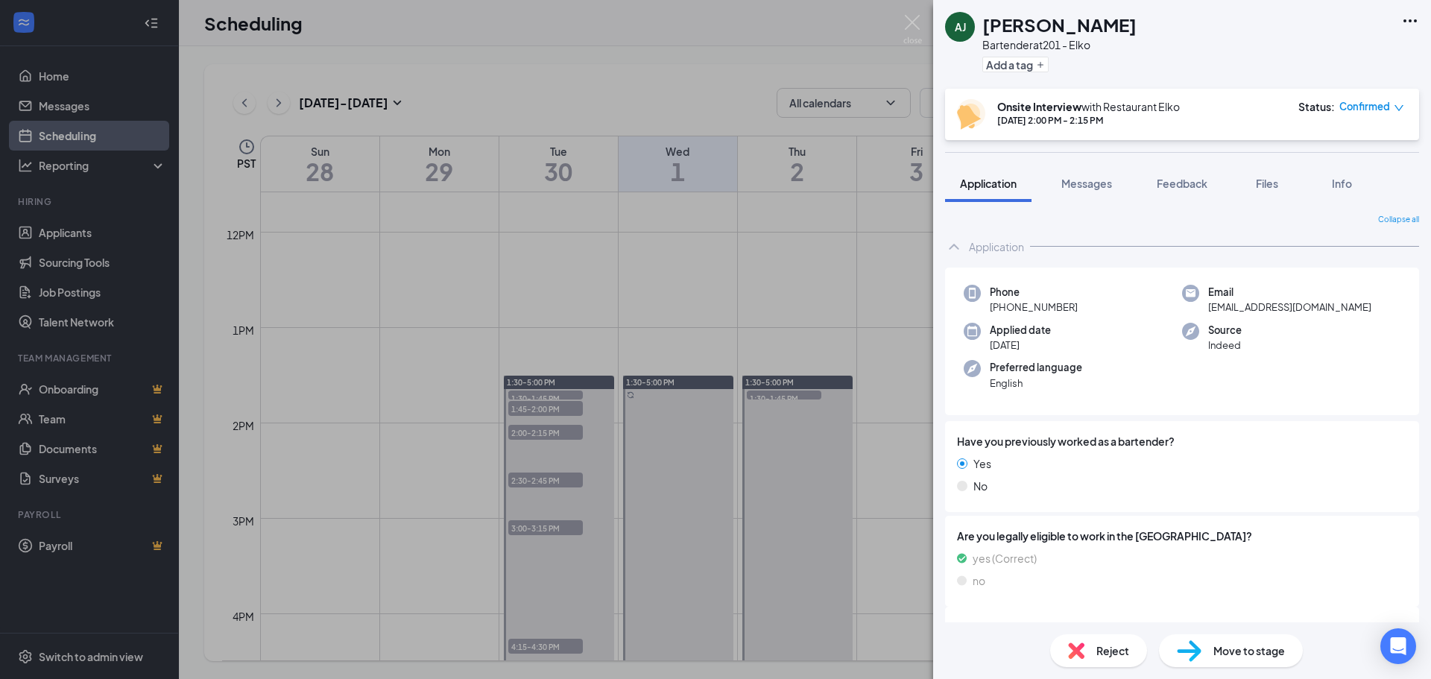
click at [835, 273] on div "[PERSON_NAME] [PERSON_NAME] Bartender at 201 - Elko Add a tag Onsite Interview …" at bounding box center [715, 339] width 1431 height 679
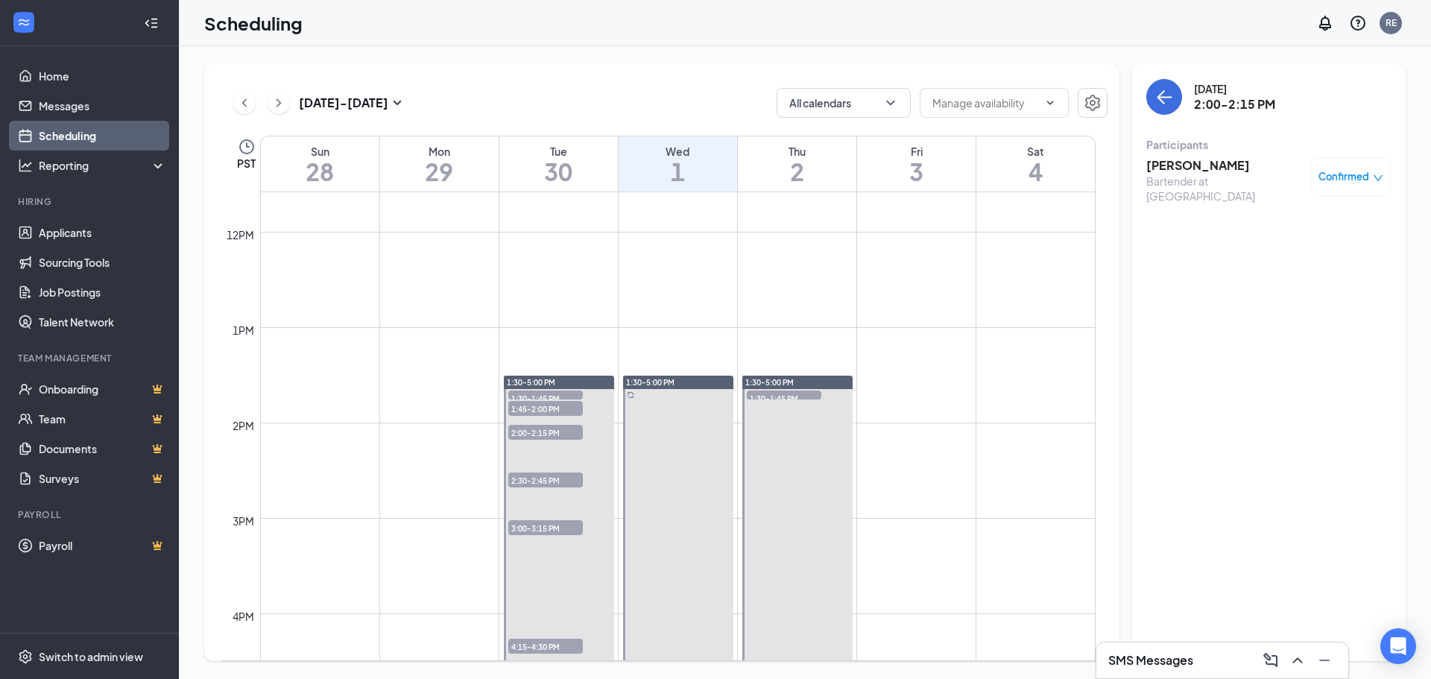
click at [522, 480] on span "2:30-2:45 PM" at bounding box center [545, 479] width 75 height 15
click at [1185, 168] on h3 "[PERSON_NAME]" at bounding box center [1224, 165] width 156 height 16
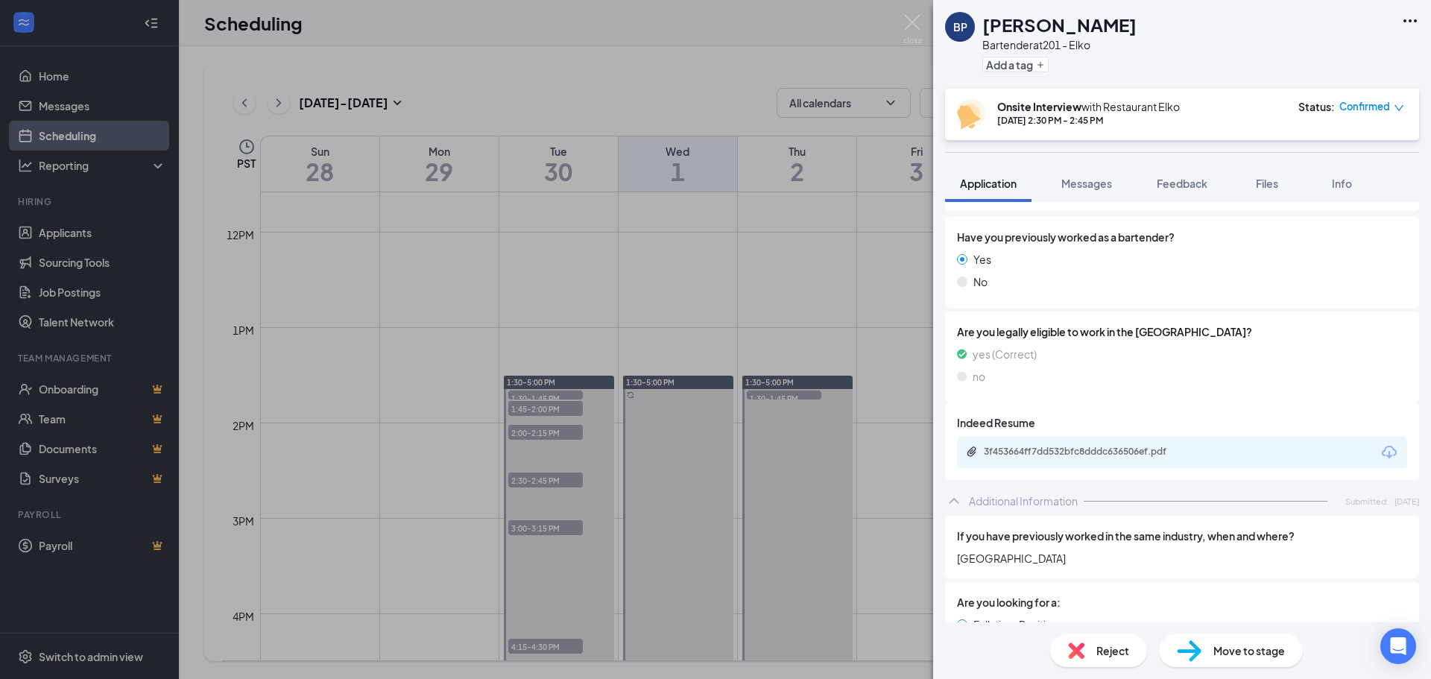
scroll to position [248, 0]
click at [1013, 451] on div "3f453664ff7dd532bfc8dddc636506ef.pdf" at bounding box center [1087, 449] width 209 height 12
click at [557, 647] on div "BP Brooke Peltier Bartender at 201 - Elko Add a tag Onsite Interview with Resta…" at bounding box center [715, 339] width 1431 height 679
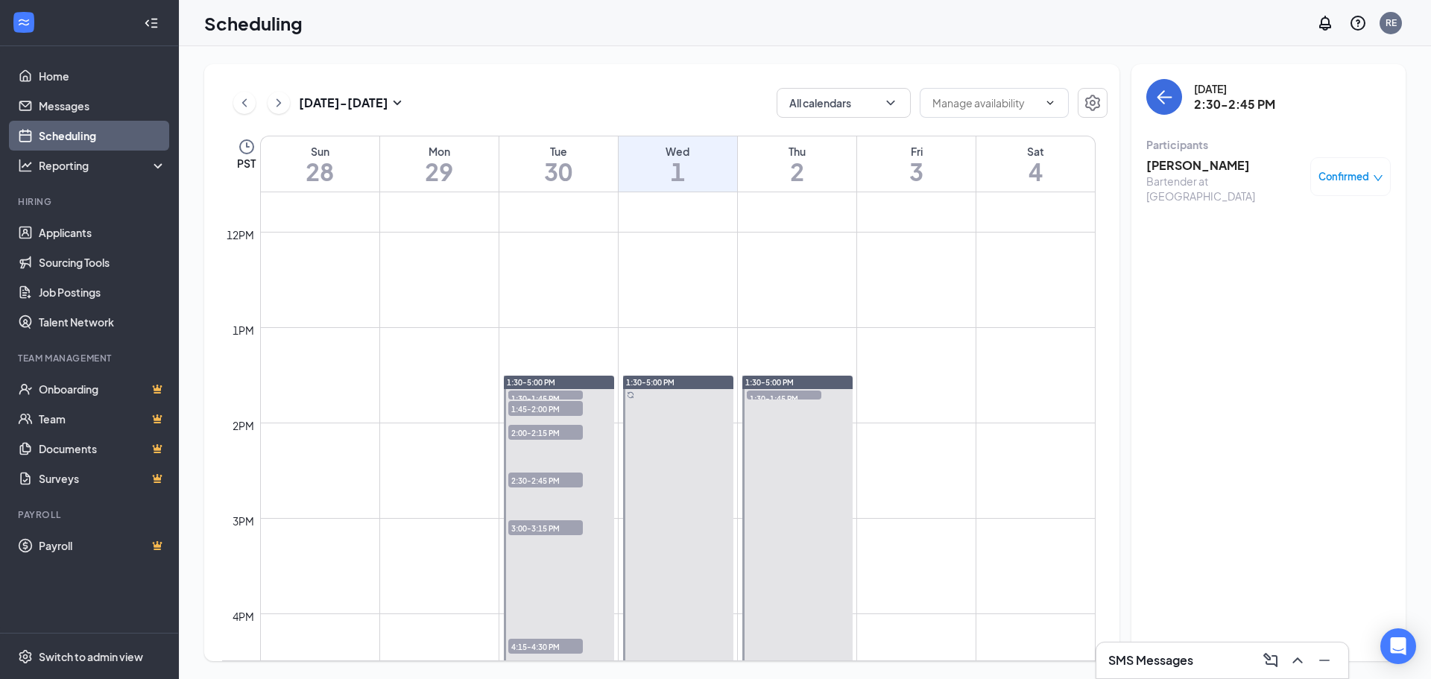
click at [545, 528] on span "3:00-3:15 PM" at bounding box center [545, 527] width 75 height 15
click at [1198, 162] on h3 "[PERSON_NAME]" at bounding box center [1224, 165] width 156 height 16
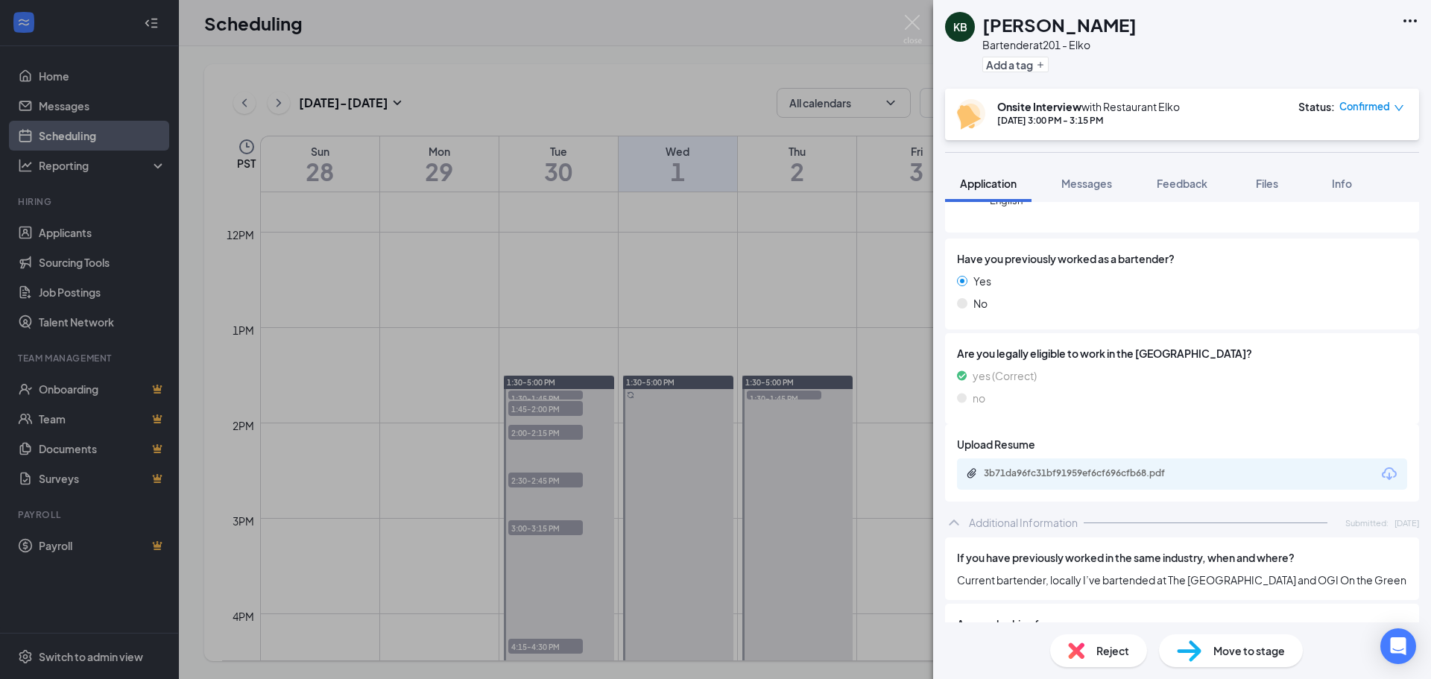
scroll to position [199, 0]
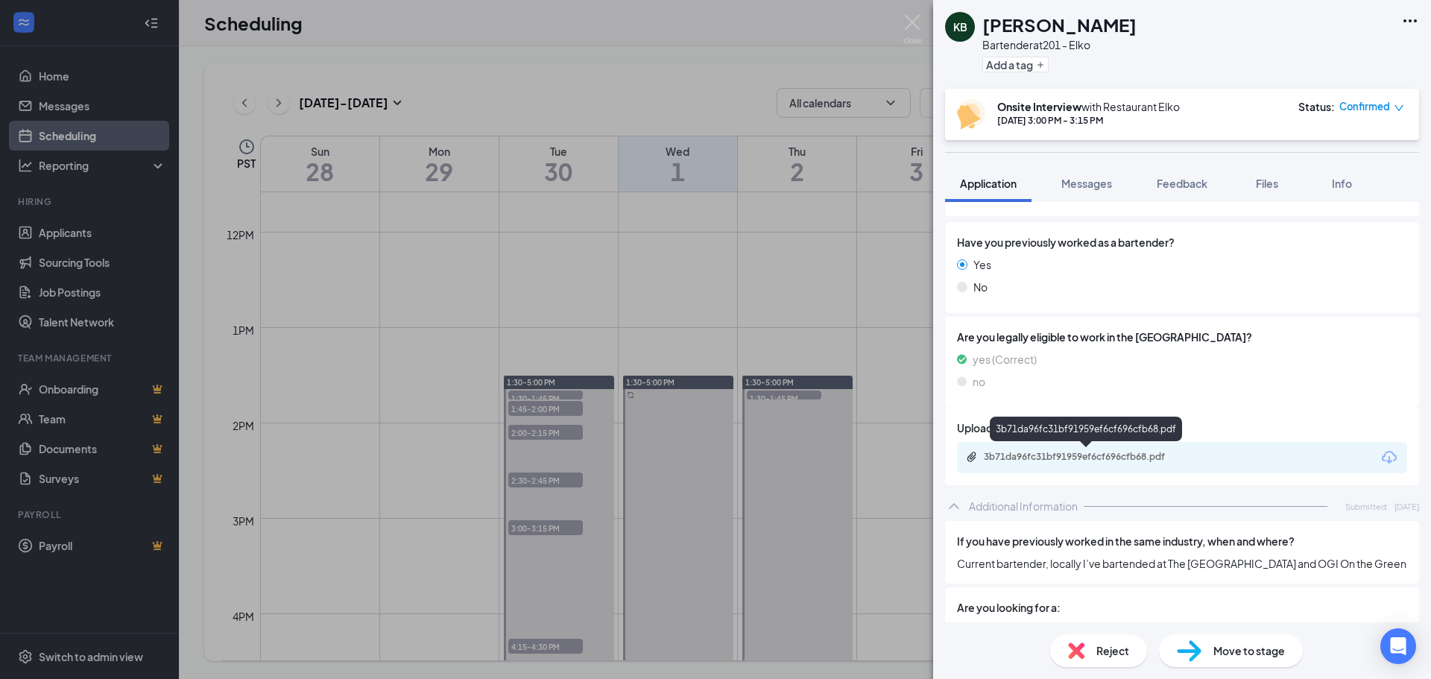
click at [1023, 452] on div "3b71da96fc31bf91959ef6cf696cfb68.pdf" at bounding box center [1087, 457] width 209 height 12
click at [649, 317] on div "KB [PERSON_NAME] Bartender at 201 - Elko Add a tag Onsite Interview with Restau…" at bounding box center [715, 339] width 1431 height 679
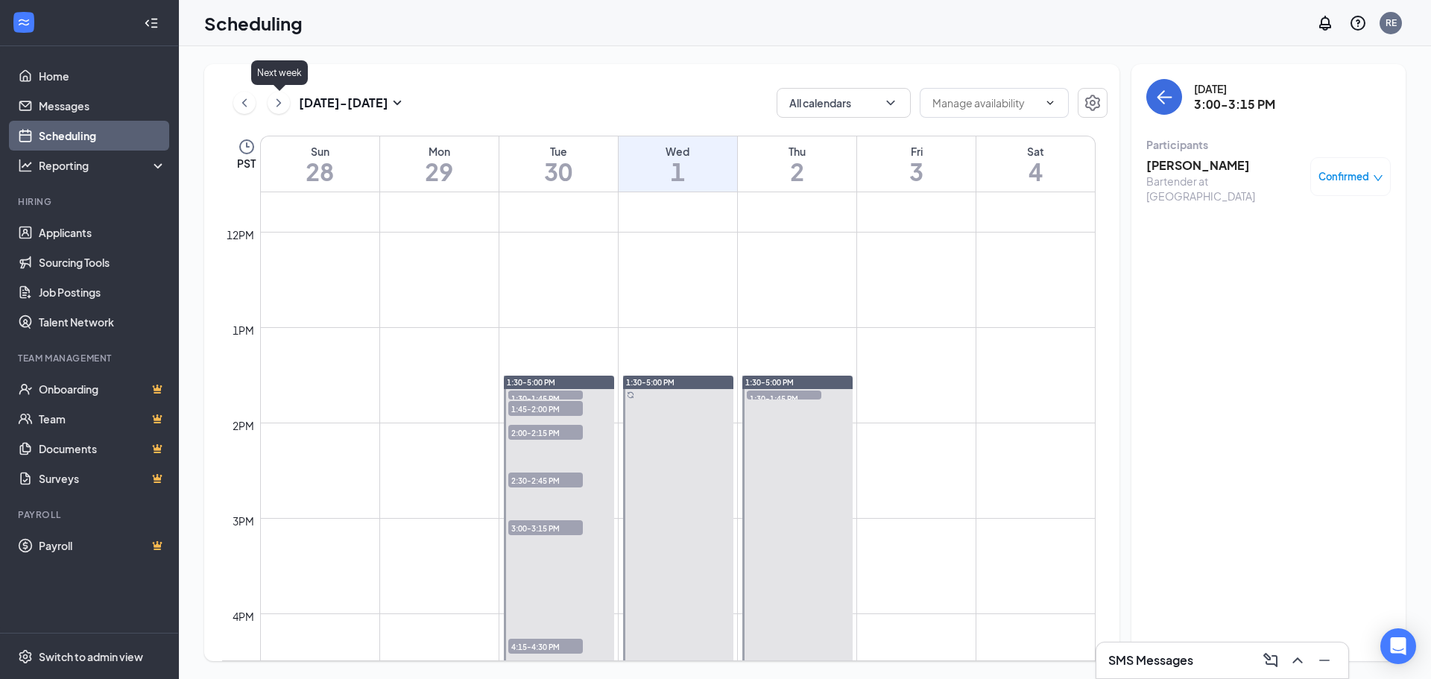
click at [280, 103] on icon "ChevronRight" at bounding box center [278, 102] width 4 height 8
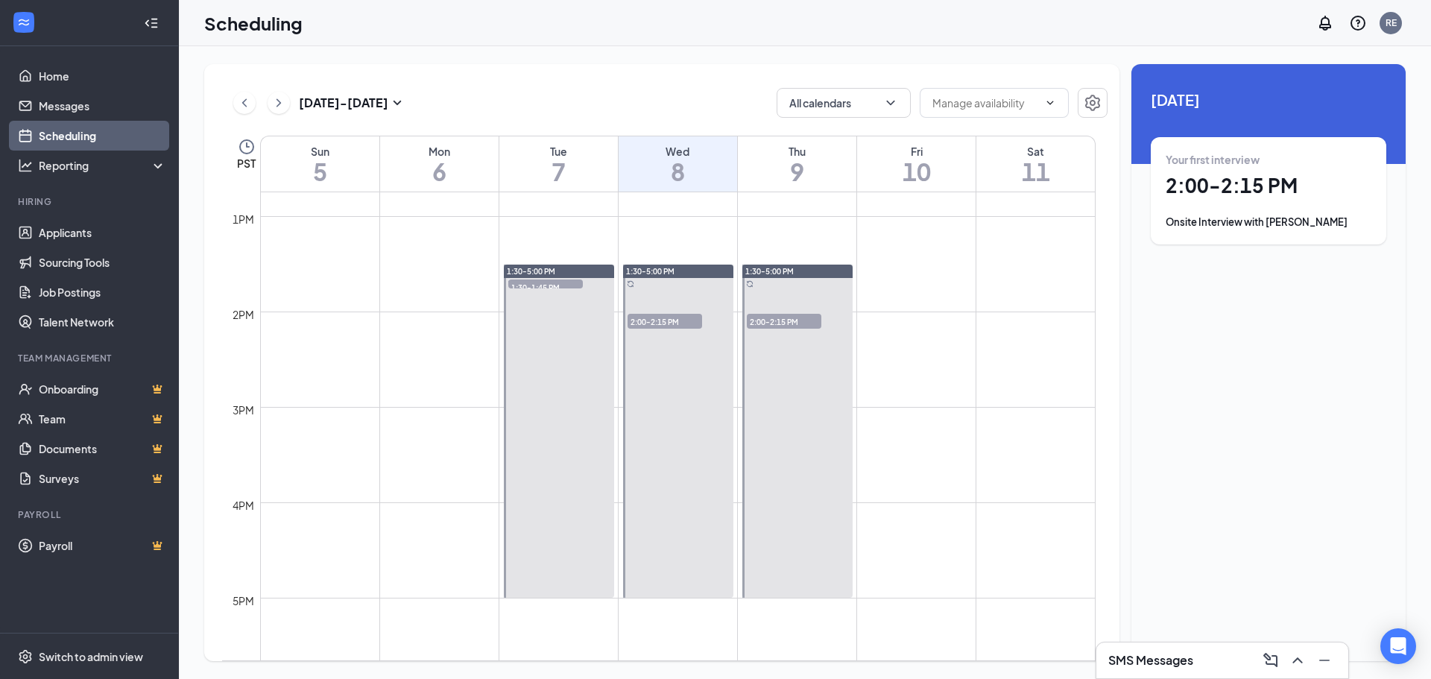
scroll to position [1179, 0]
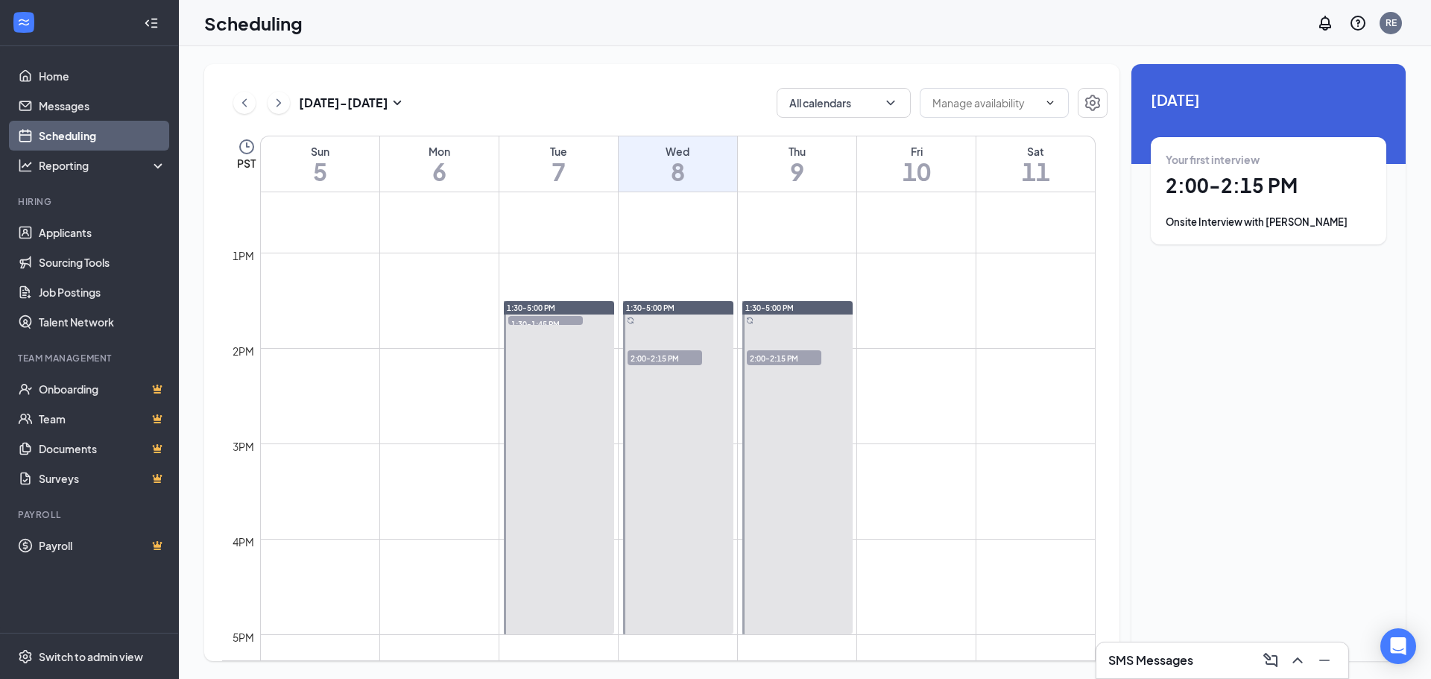
click at [645, 355] on span "2:00-2:15 PM" at bounding box center [664, 357] width 75 height 15
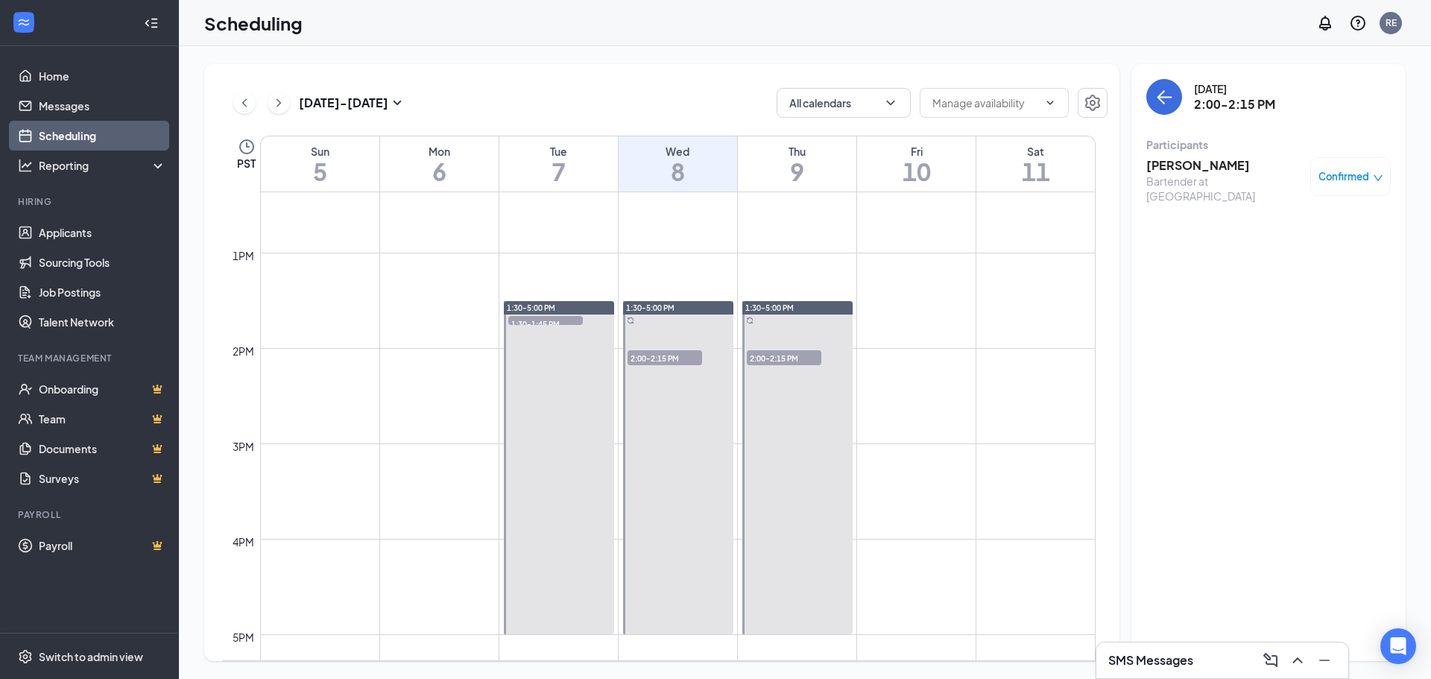
click at [757, 358] on span "2:00-2:15 PM" at bounding box center [784, 357] width 75 height 15
click at [1194, 163] on h3 "Tiffany Kern" at bounding box center [1224, 165] width 156 height 16
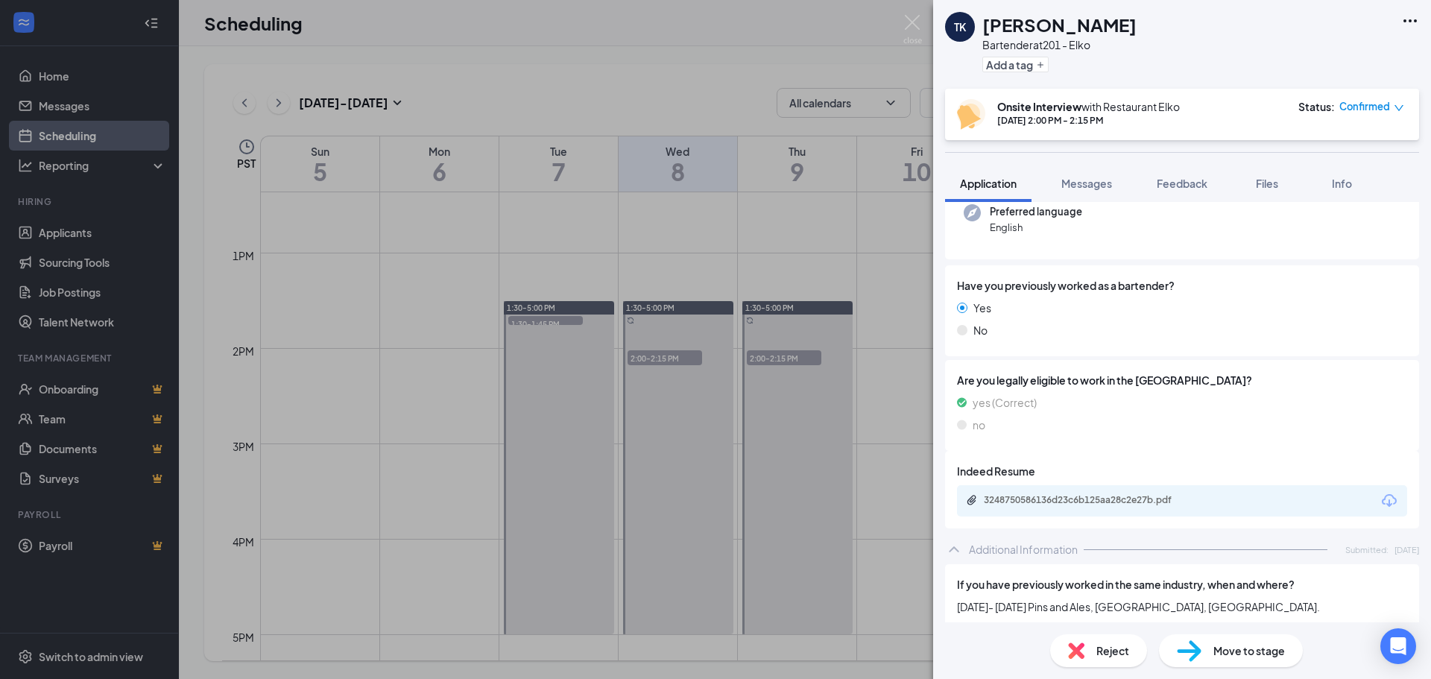
scroll to position [224, 0]
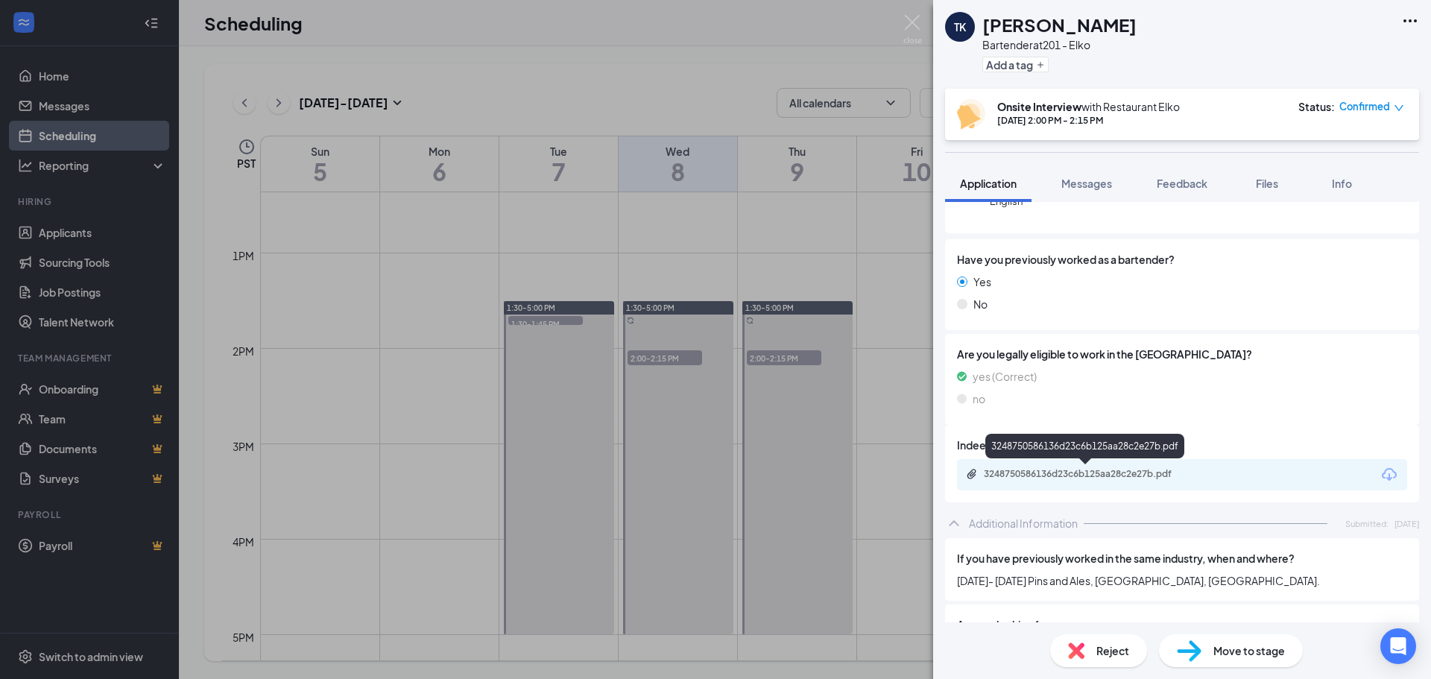
click at [1022, 475] on div "3248750586136d23c6b125aa28c2e27b.pdf" at bounding box center [1087, 474] width 209 height 12
